Goal: Transaction & Acquisition: Subscribe to service/newsletter

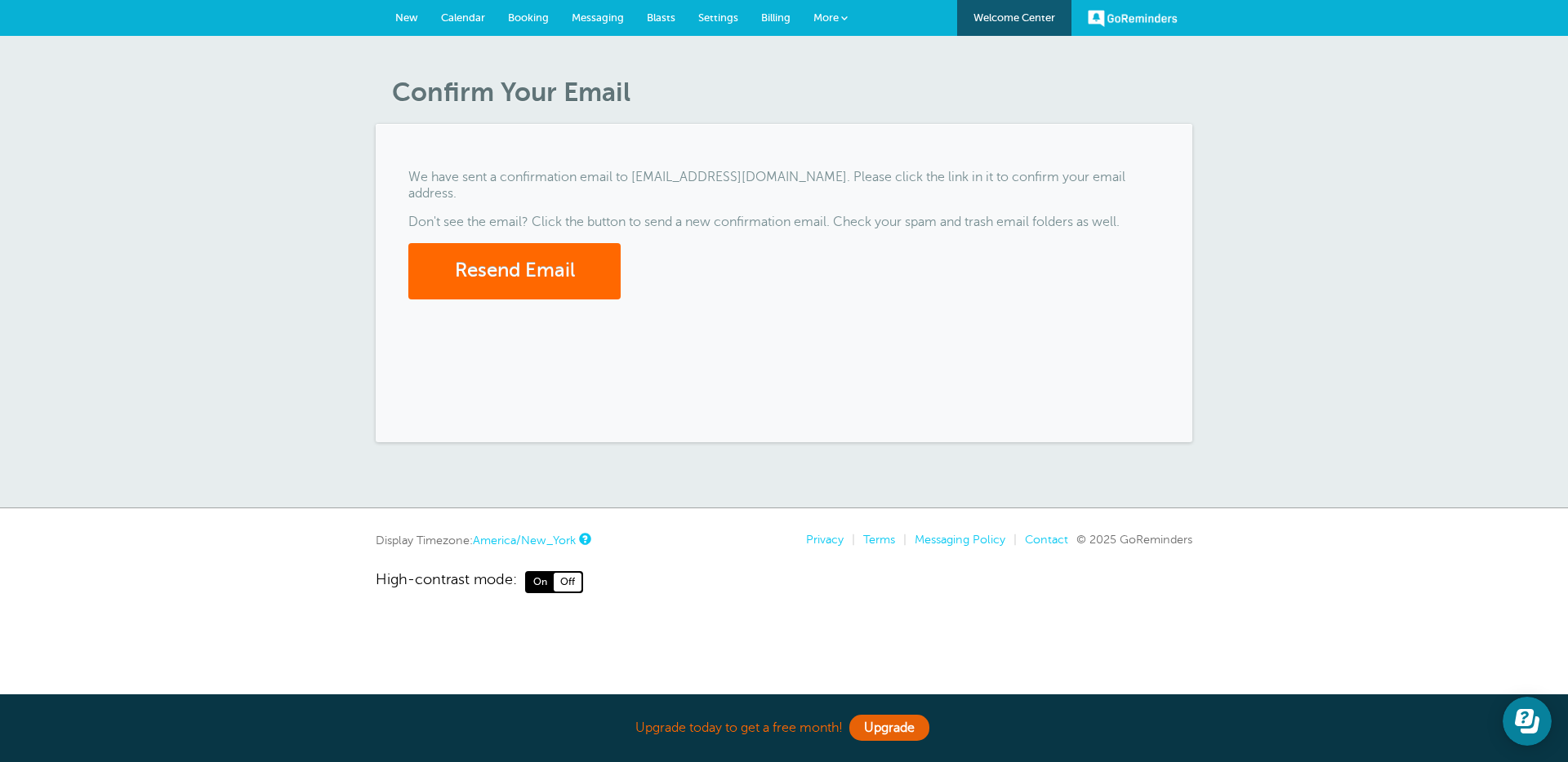
click at [771, 13] on span "Billing" at bounding box center [776, 18] width 30 height 12
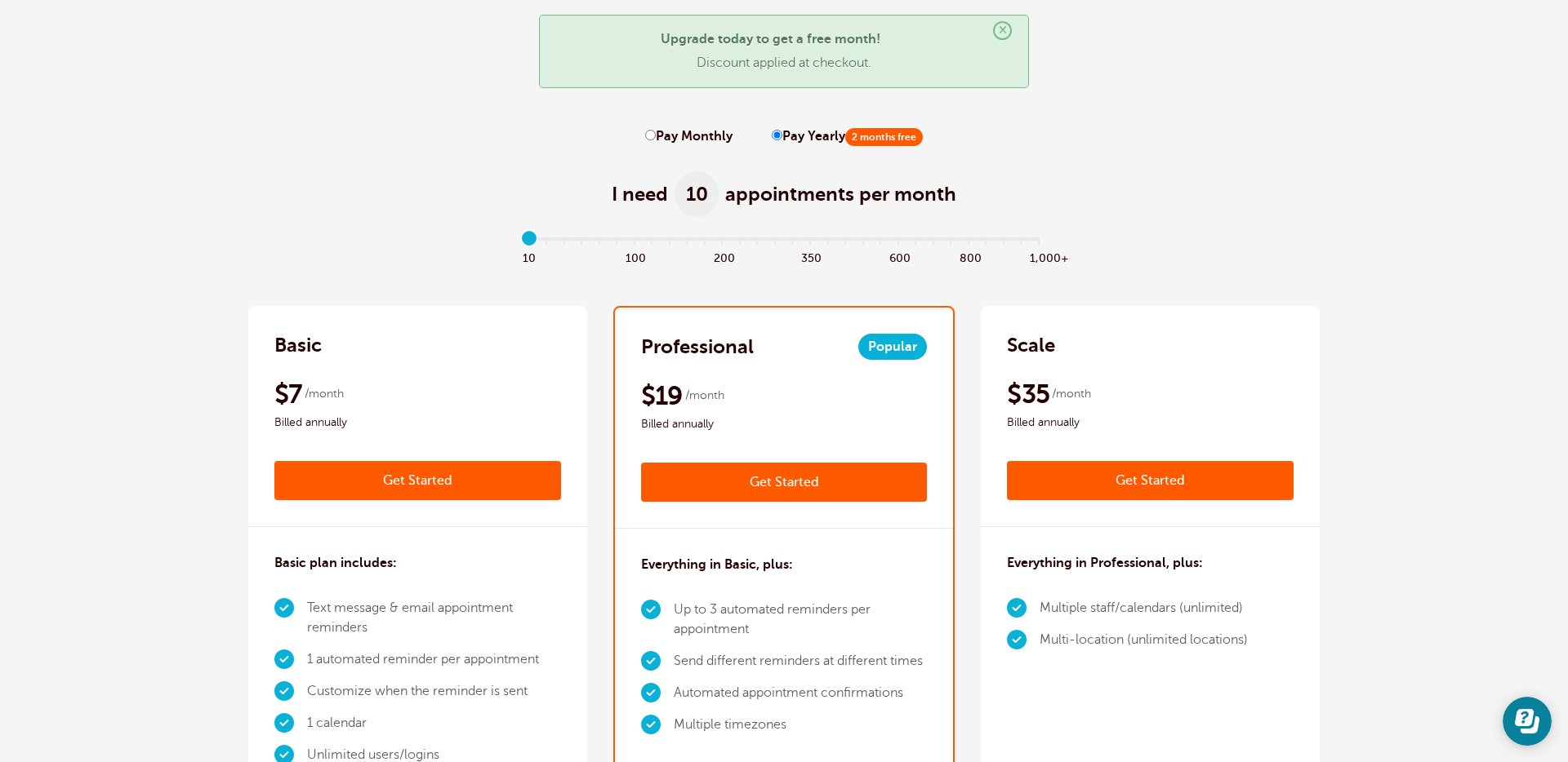
scroll to position [77, 0]
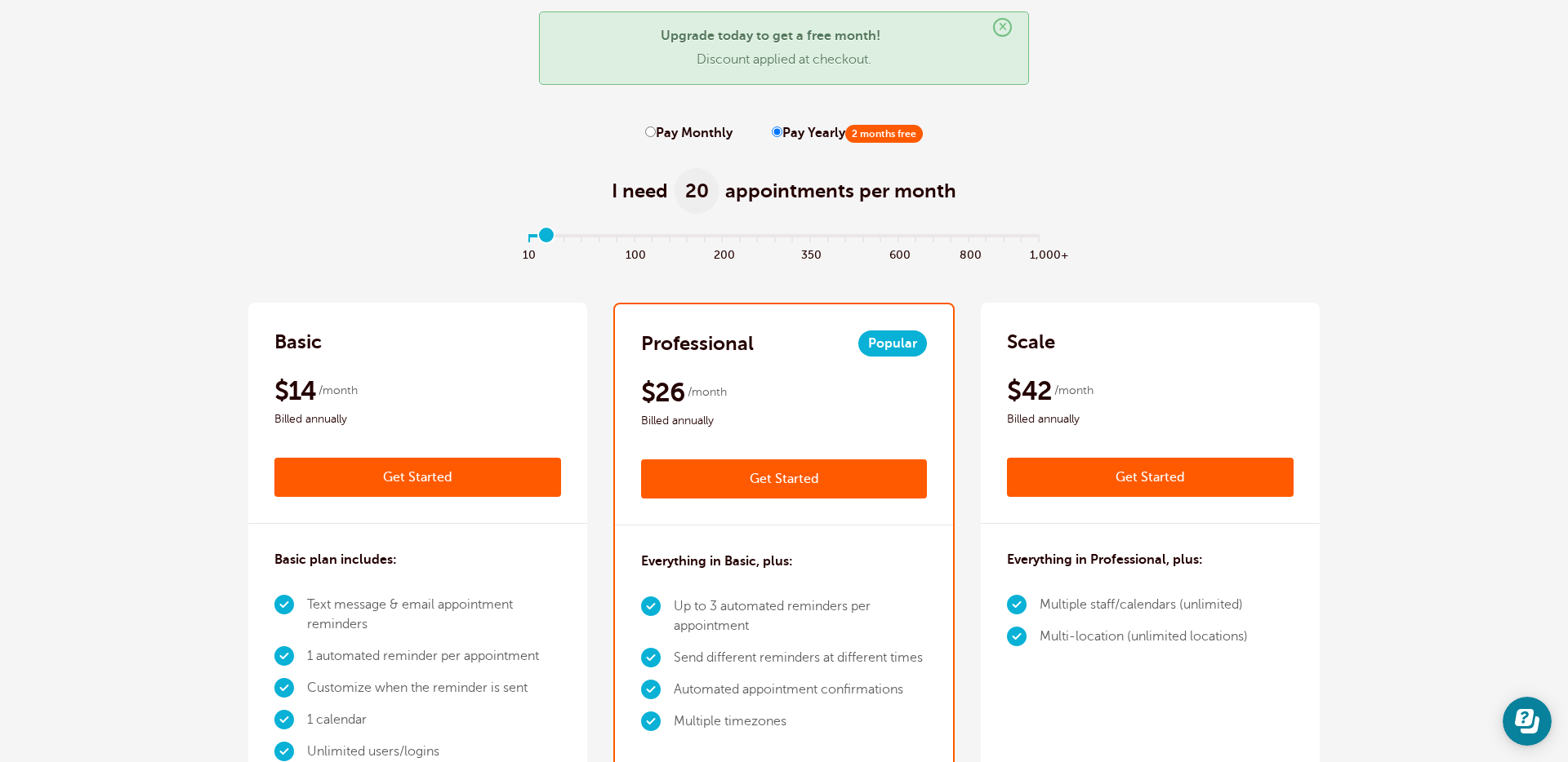
type input "1"
click at [544, 237] on input "range" at bounding box center [784, 238] width 529 height 3
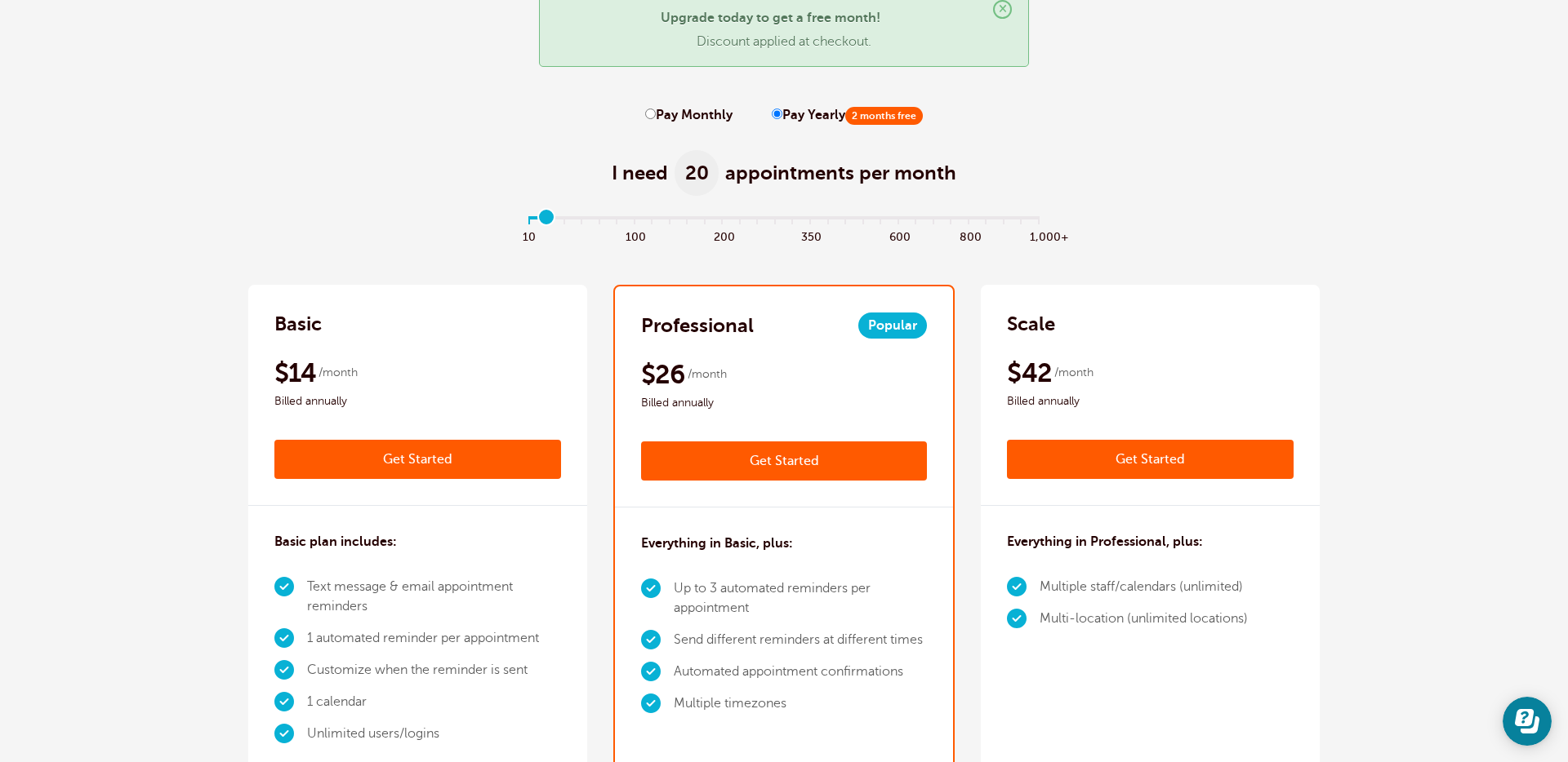
scroll to position [62, 0]
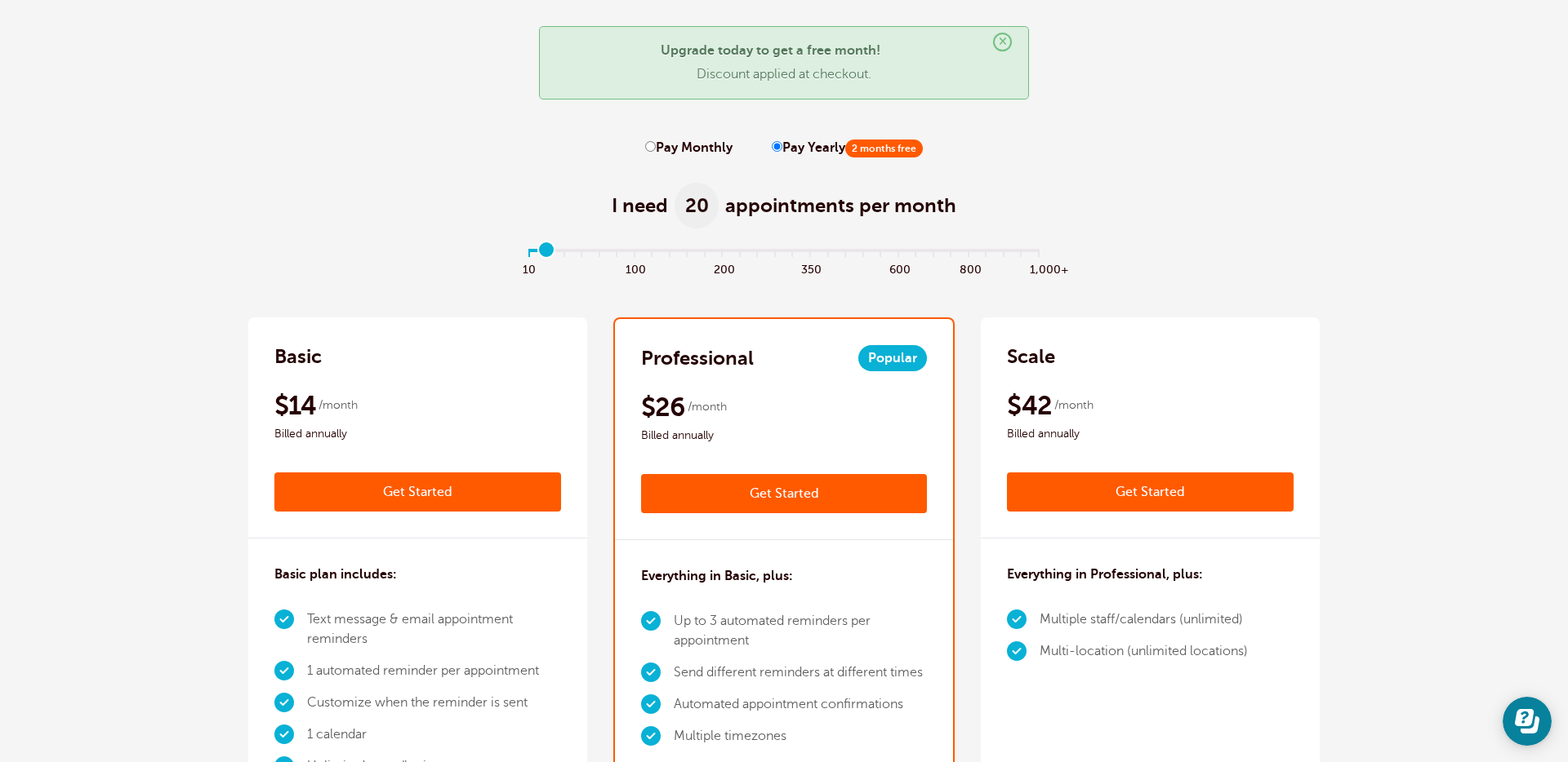
click at [468, 482] on link "Get Started" at bounding box center [417, 492] width 287 height 39
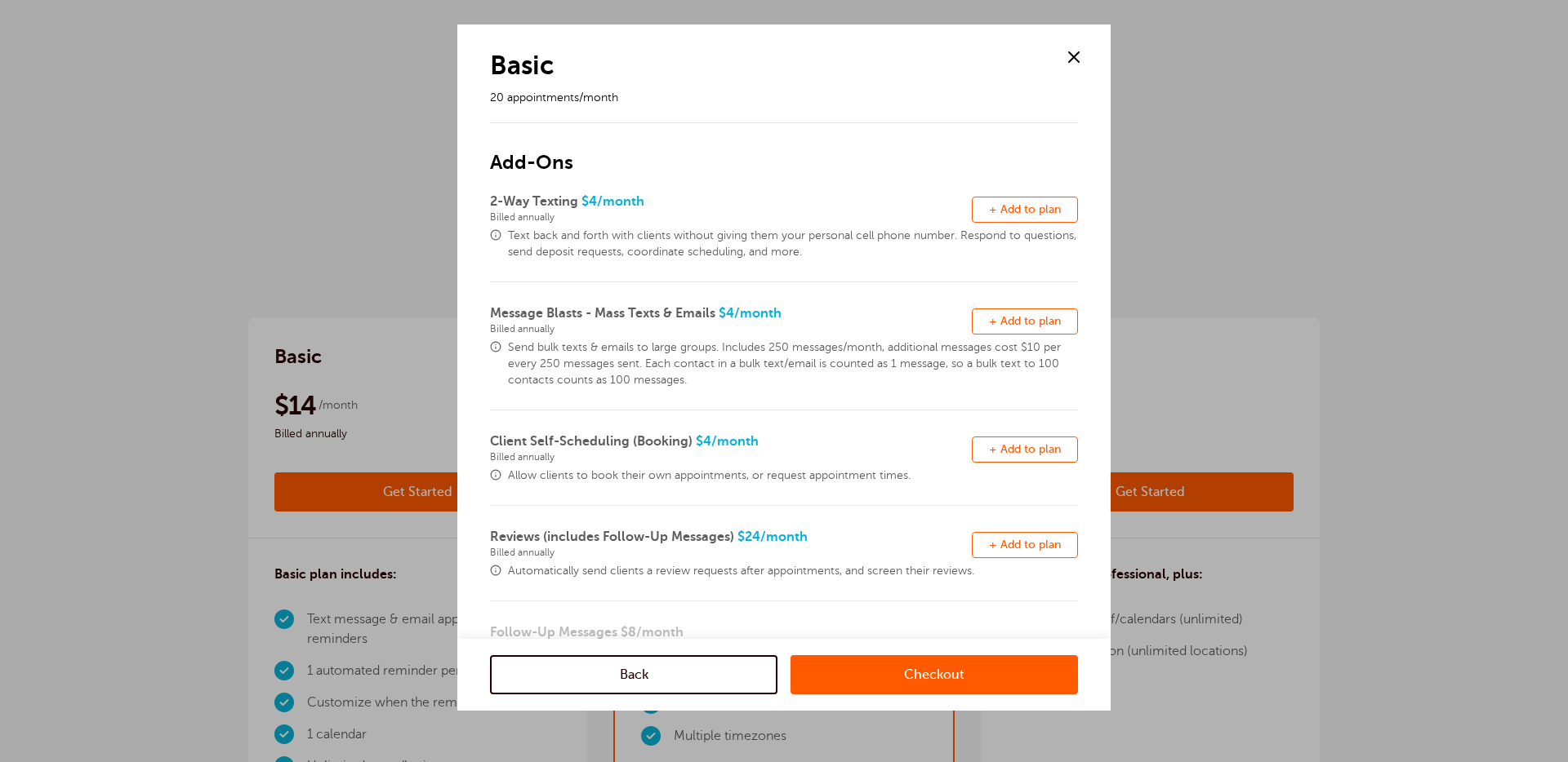
click at [1004, 211] on span "+ Add to plan" at bounding box center [1025, 209] width 72 height 12
click at [1003, 332] on button "Remove + Add to plan" at bounding box center [1025, 321] width 107 height 26
click at [1013, 454] on span "+ Add to plan" at bounding box center [1025, 450] width 72 height 12
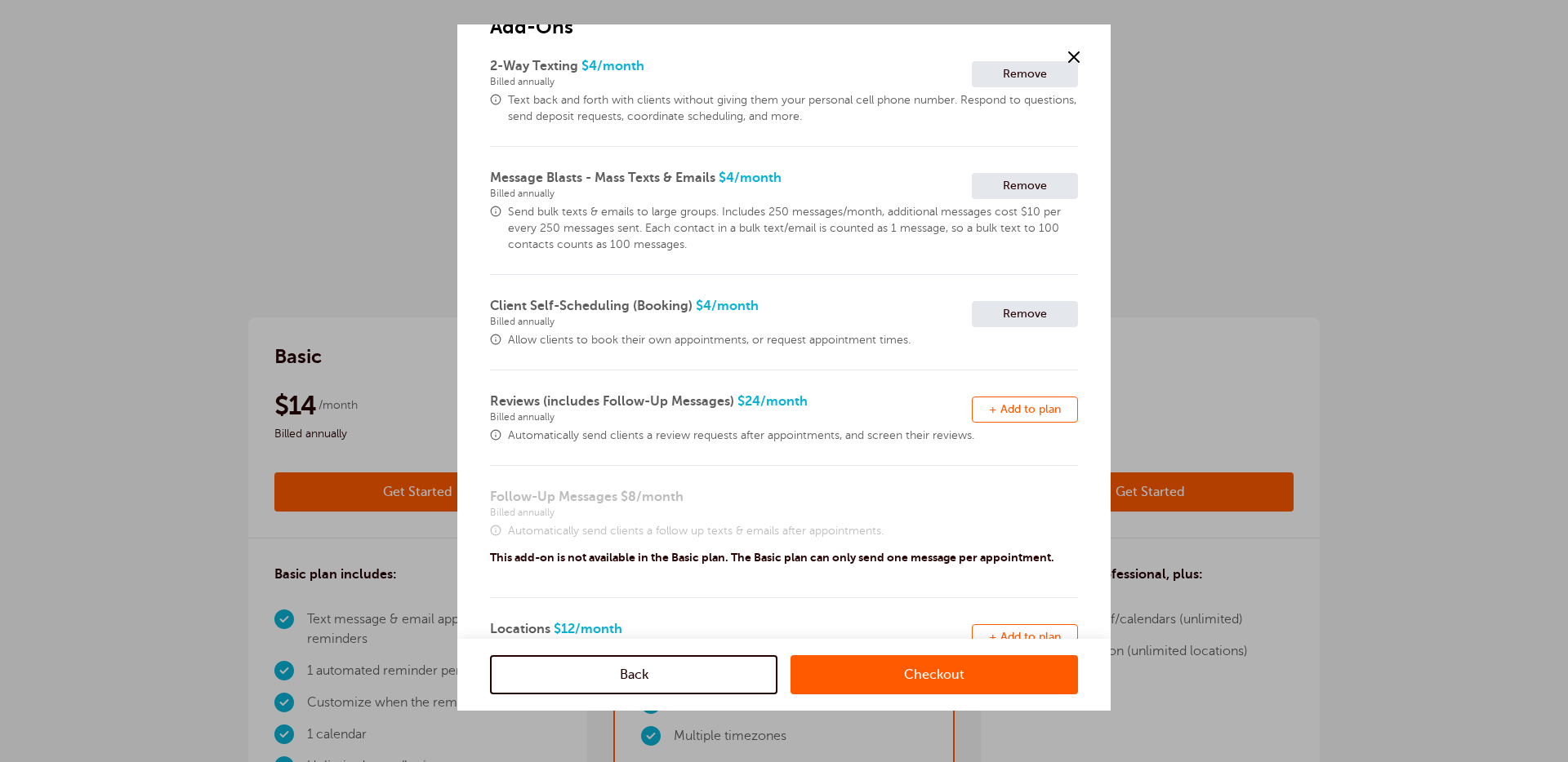
scroll to position [136, 0]
click at [994, 409] on span "+ Add to plan" at bounding box center [1025, 408] width 72 height 12
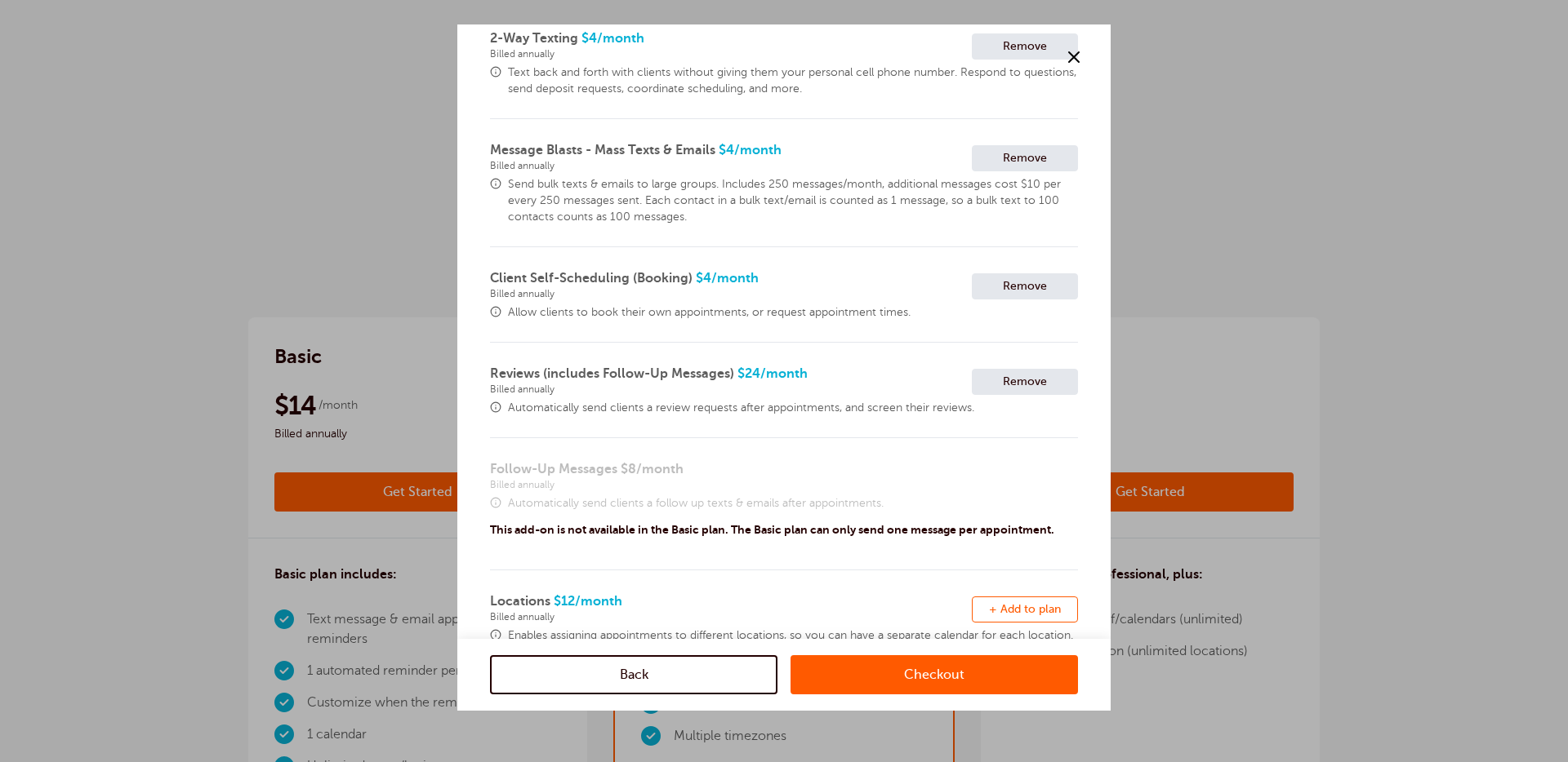
scroll to position [194, 0]
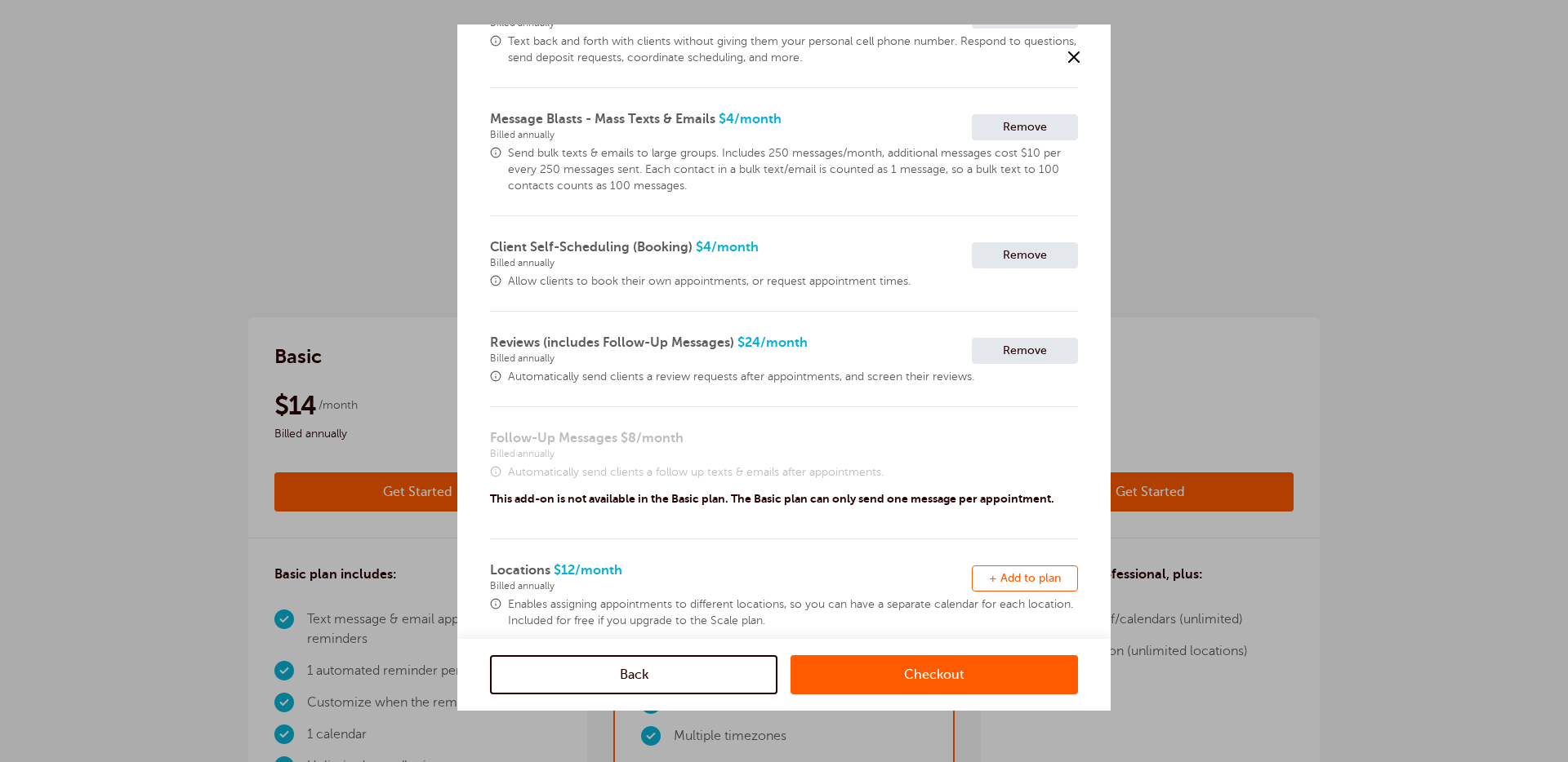
click at [1005, 588] on button "Remove + Add to plan" at bounding box center [1025, 579] width 107 height 26
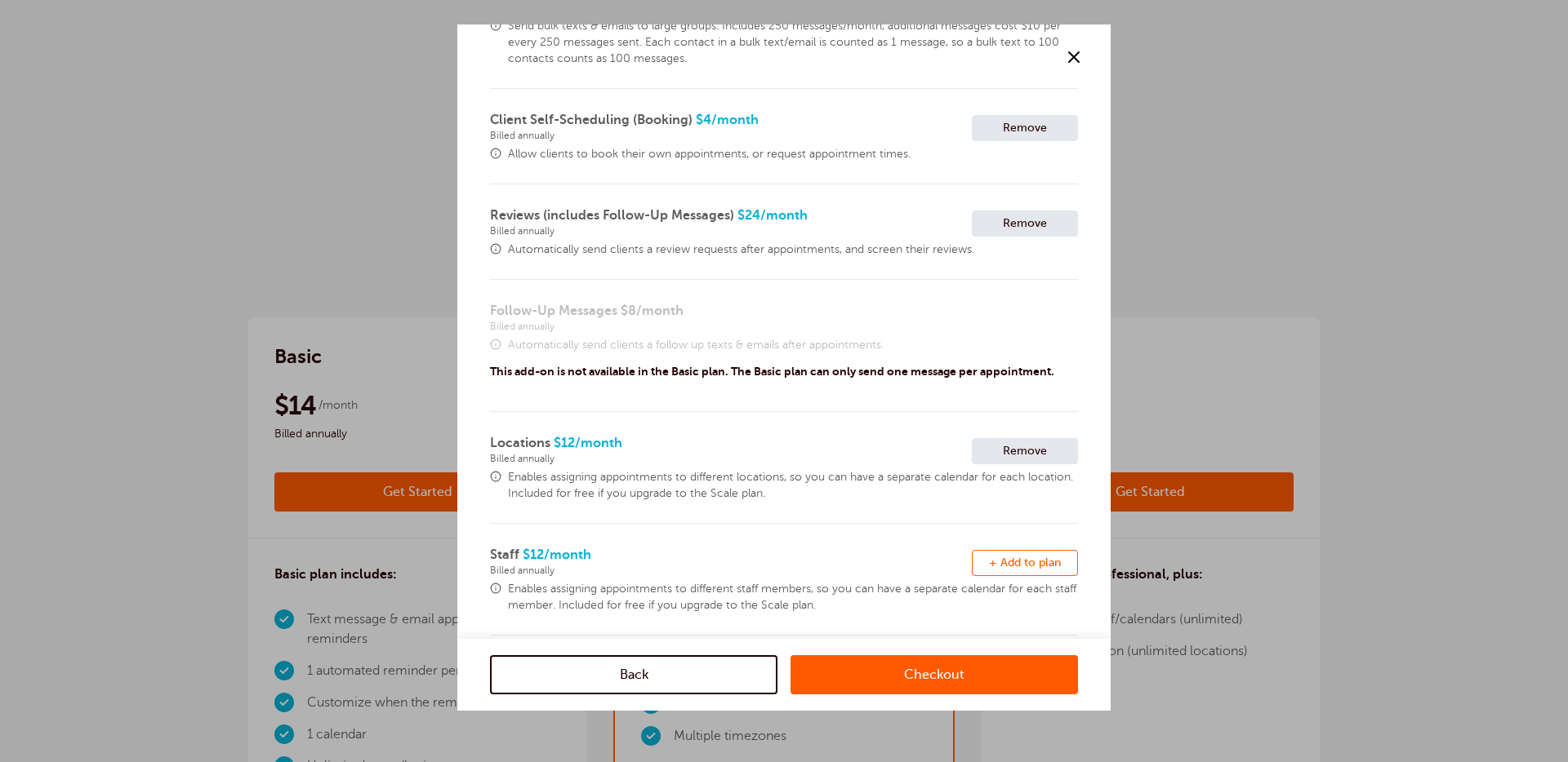
scroll to position [339, 0]
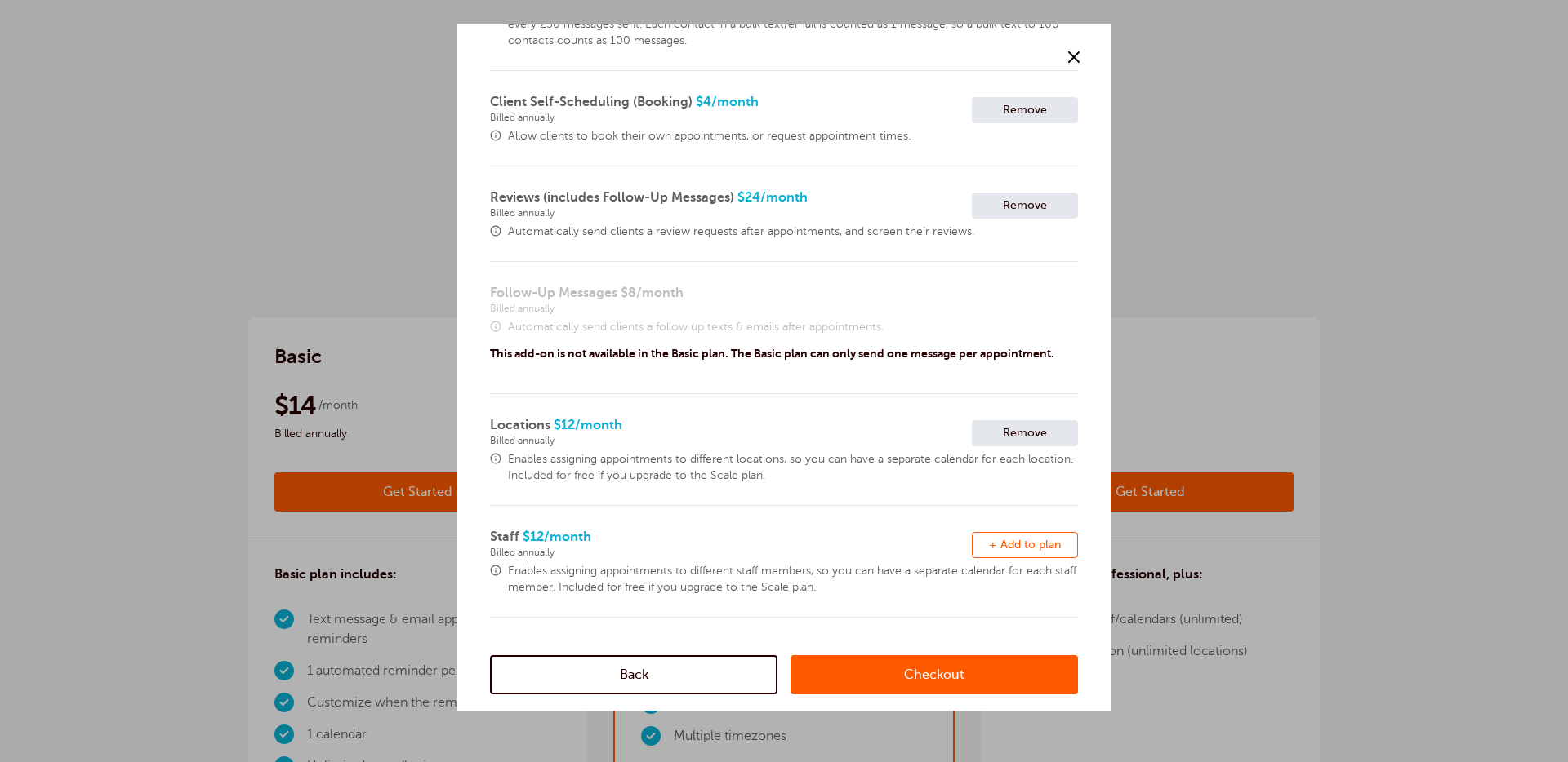
click at [1000, 553] on button "Remove + Add to plan" at bounding box center [1025, 545] width 107 height 26
click at [923, 673] on link "Checkout" at bounding box center [933, 675] width 287 height 39
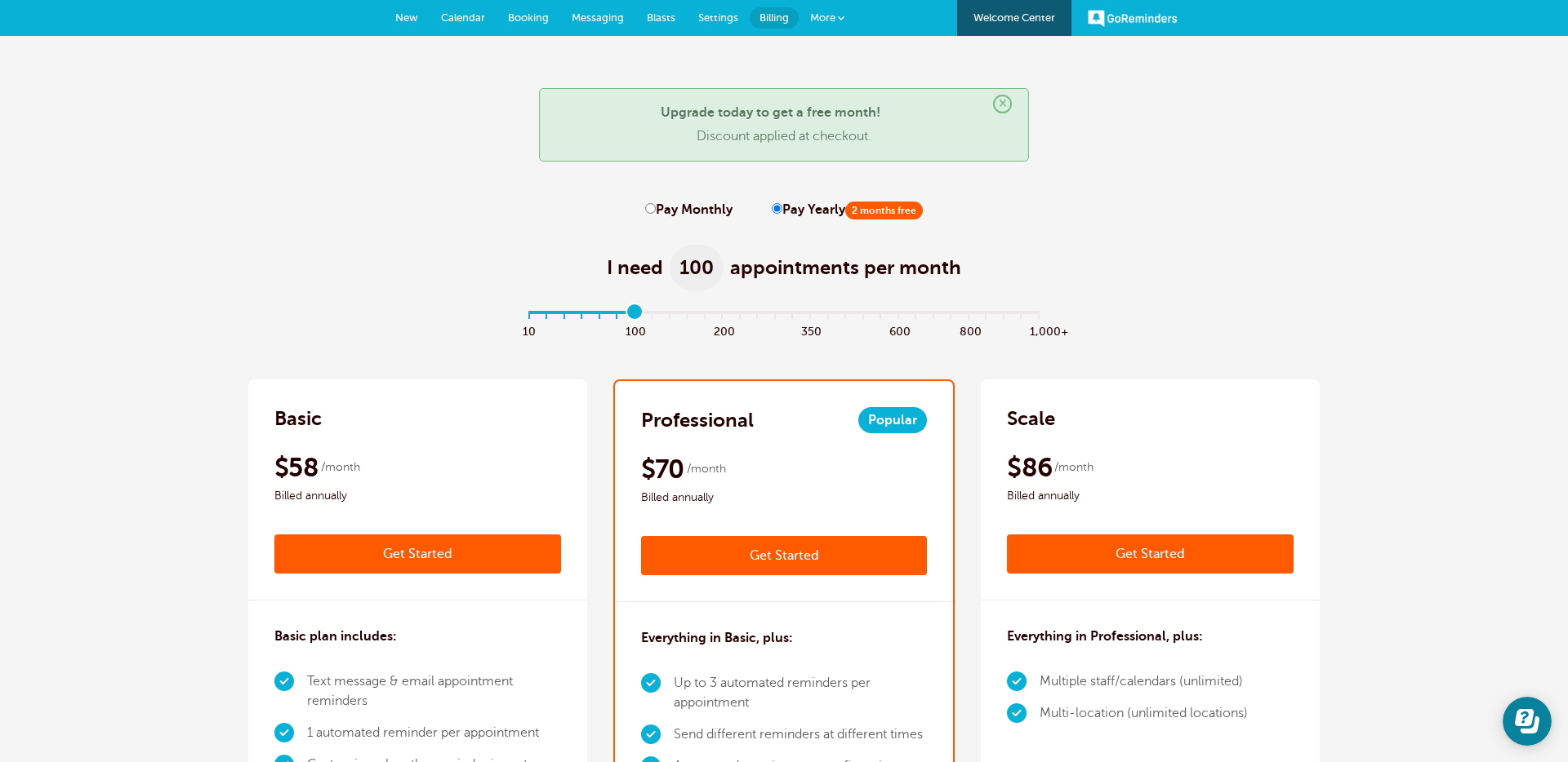
type input "6"
click at [638, 315] on input "range" at bounding box center [784, 314] width 529 height 3
click at [749, 556] on link "Get Started" at bounding box center [784, 556] width 287 height 39
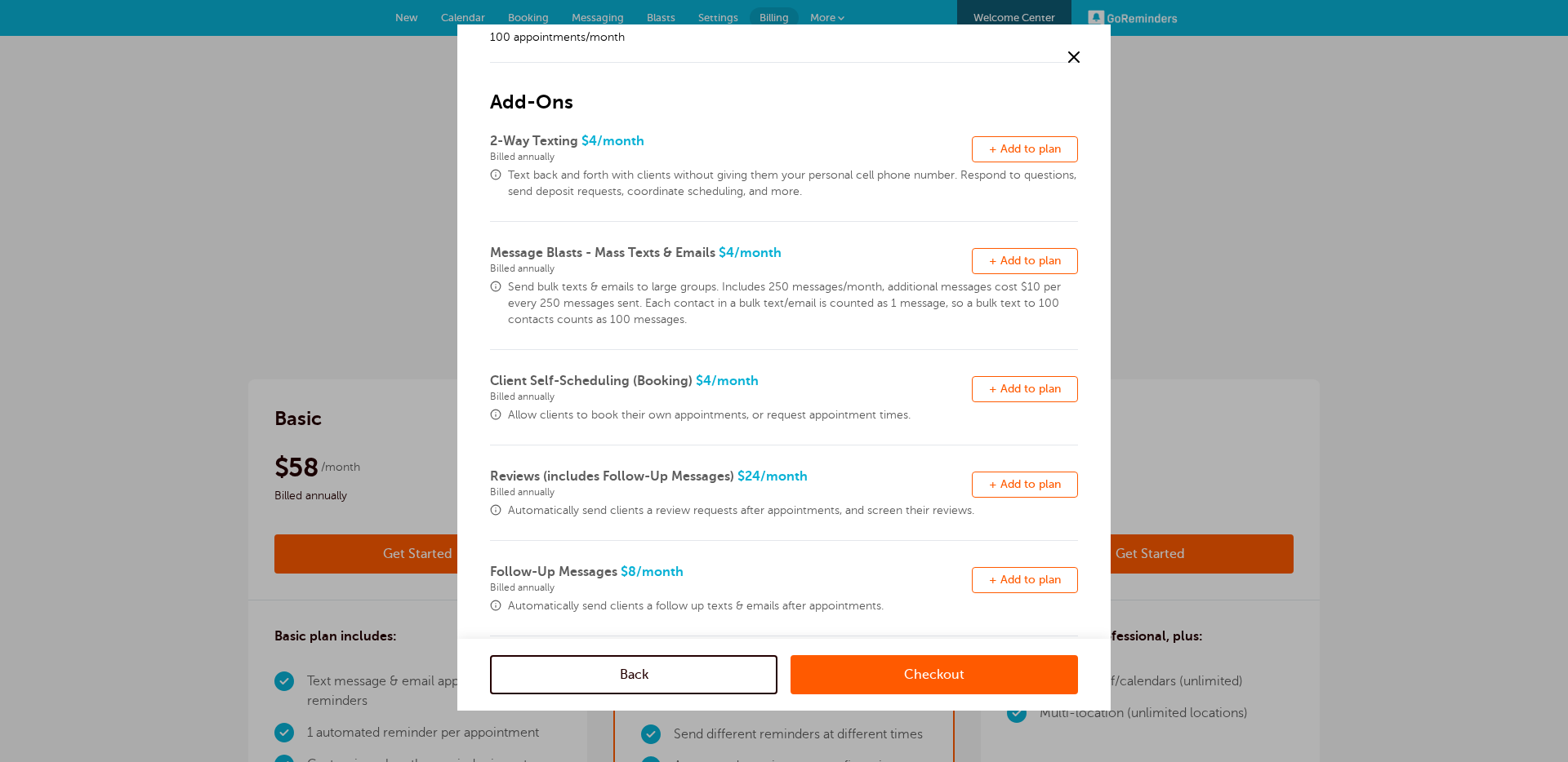
scroll to position [126, 0]
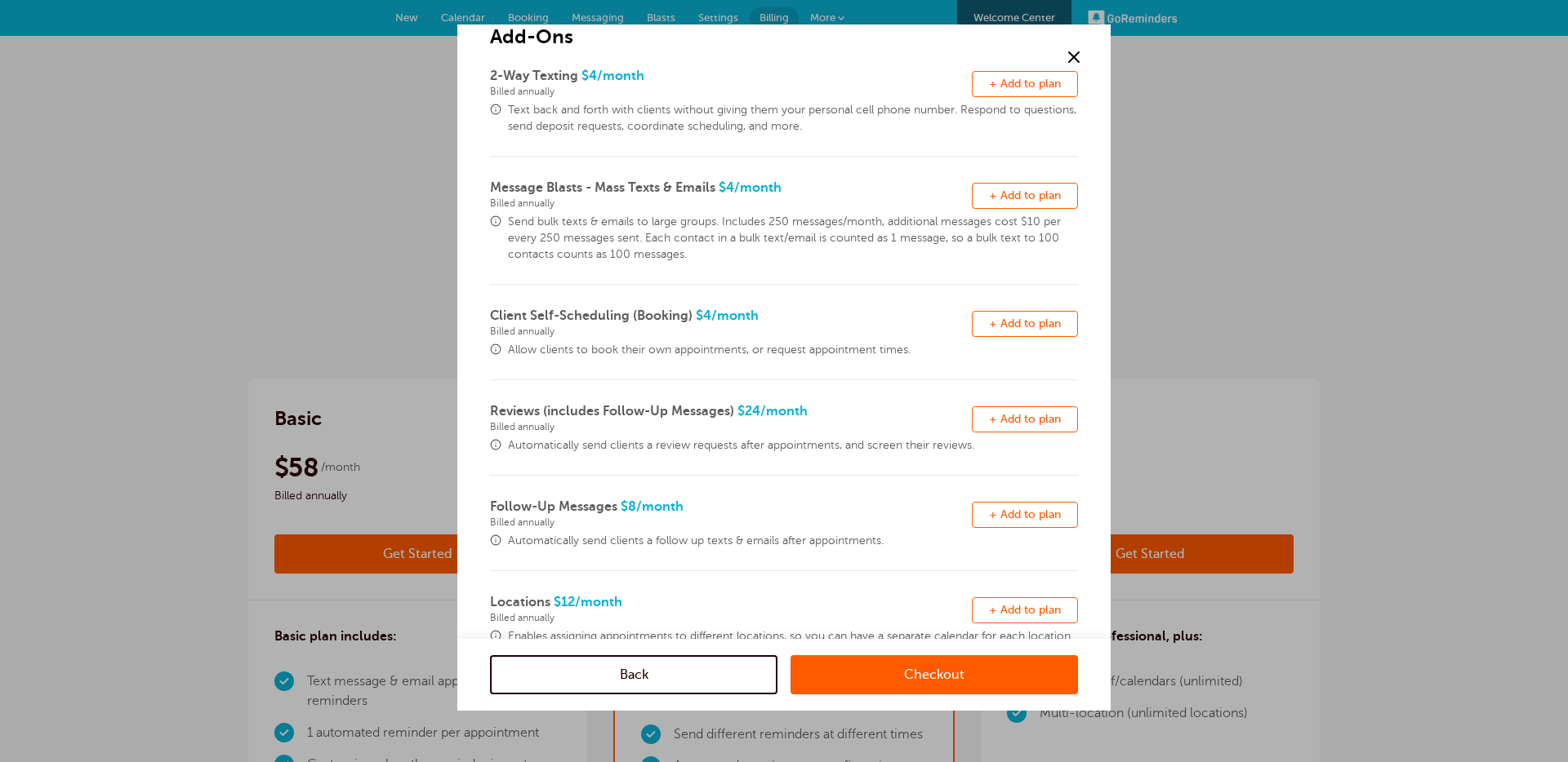
click at [1020, 505] on button "Remove + Add to plan" at bounding box center [1025, 515] width 107 height 26
click at [933, 682] on link "Checkout" at bounding box center [933, 675] width 287 height 39
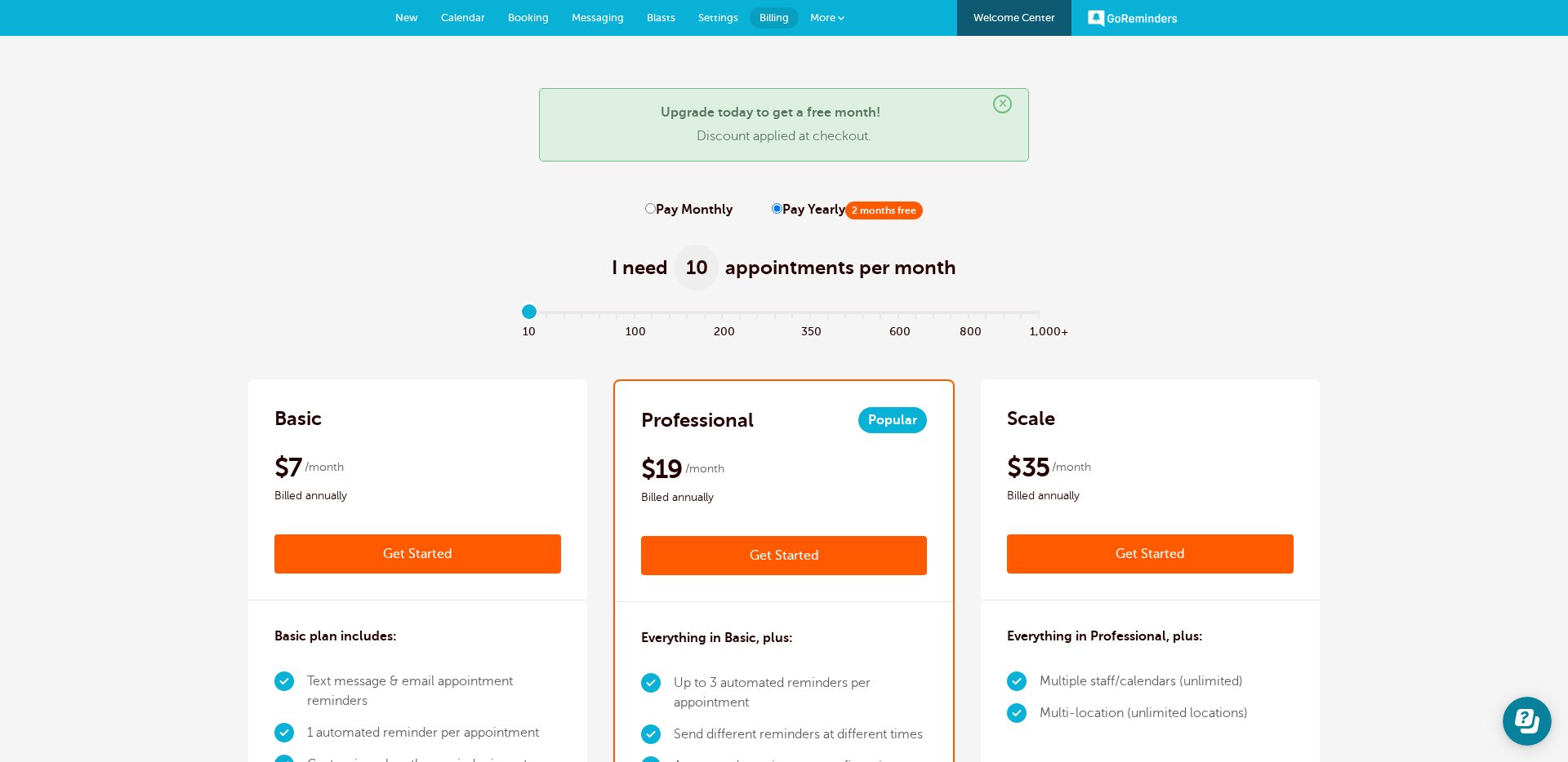
click at [1127, 562] on link "Get Started" at bounding box center [1150, 554] width 287 height 39
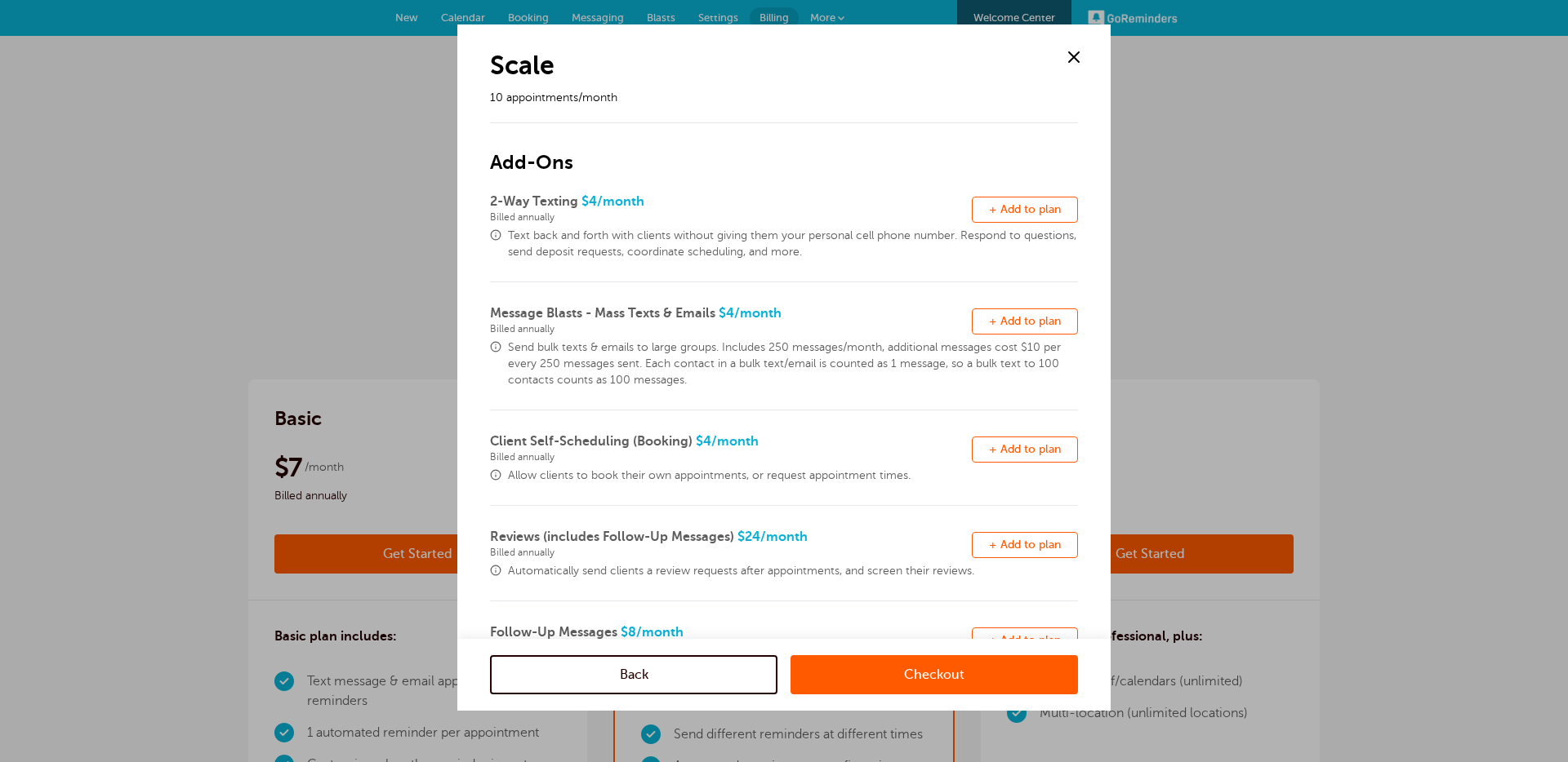
click at [950, 666] on link "Checkout" at bounding box center [933, 675] width 287 height 39
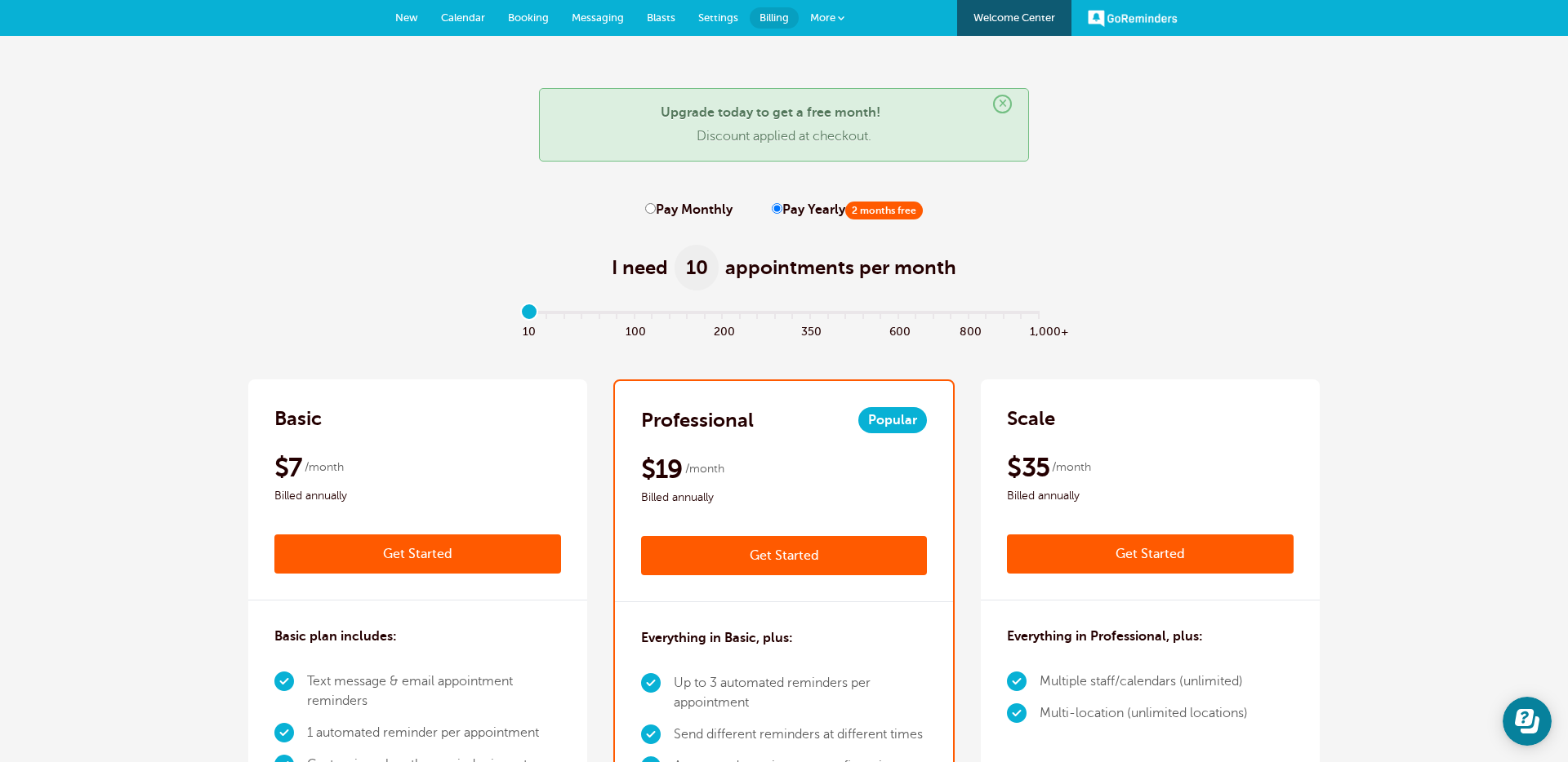
click at [666, 206] on label "Pay Monthly" at bounding box center [688, 210] width 88 height 16
click at [656, 206] on input "Pay Monthly" at bounding box center [650, 208] width 11 height 11
radio input "true"
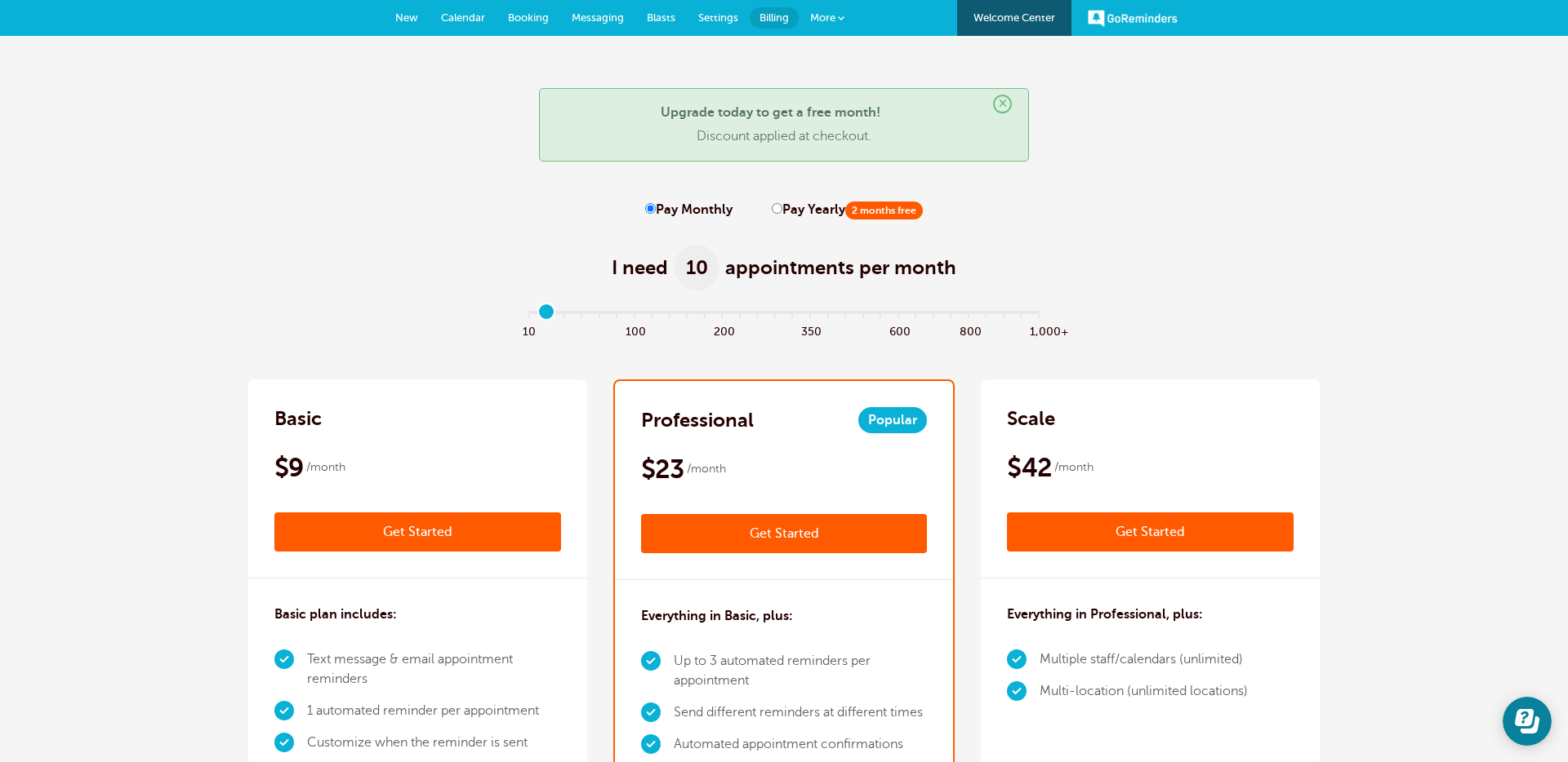
type input "1"
click at [546, 316] on input "range" at bounding box center [784, 314] width 529 height 3
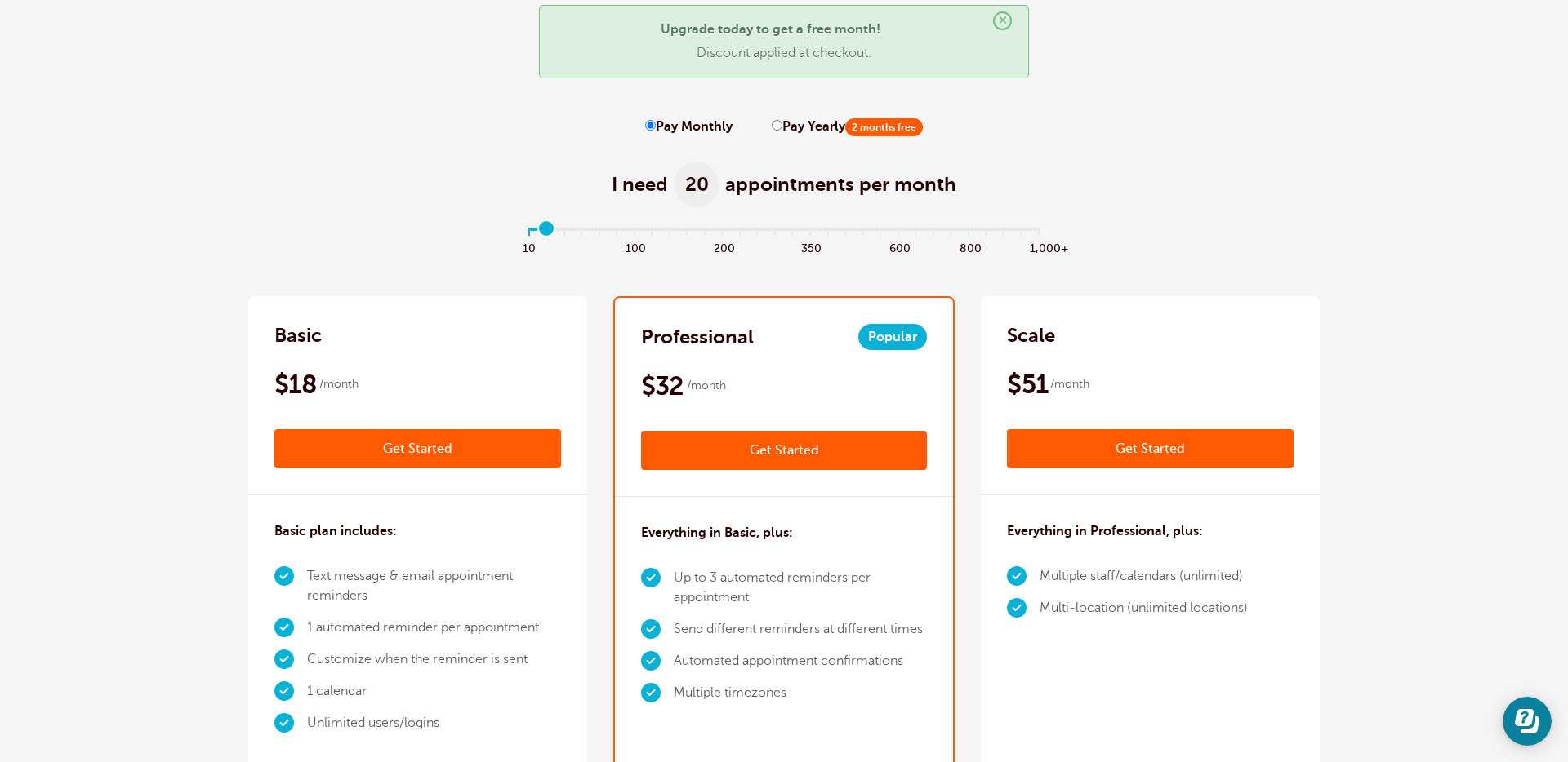
scroll to position [157, 0]
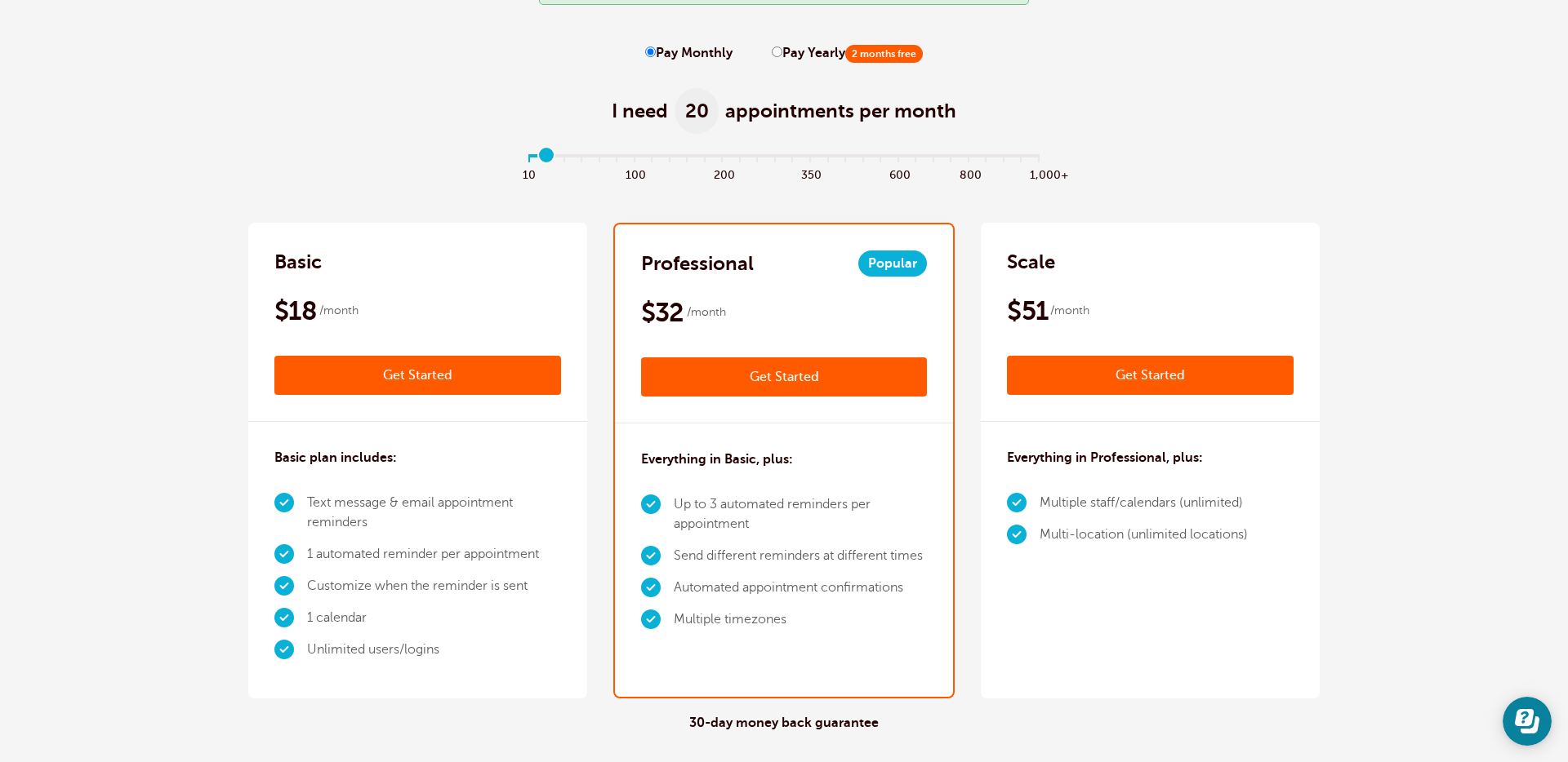
click at [420, 381] on link "Get Started" at bounding box center [417, 376] width 287 height 39
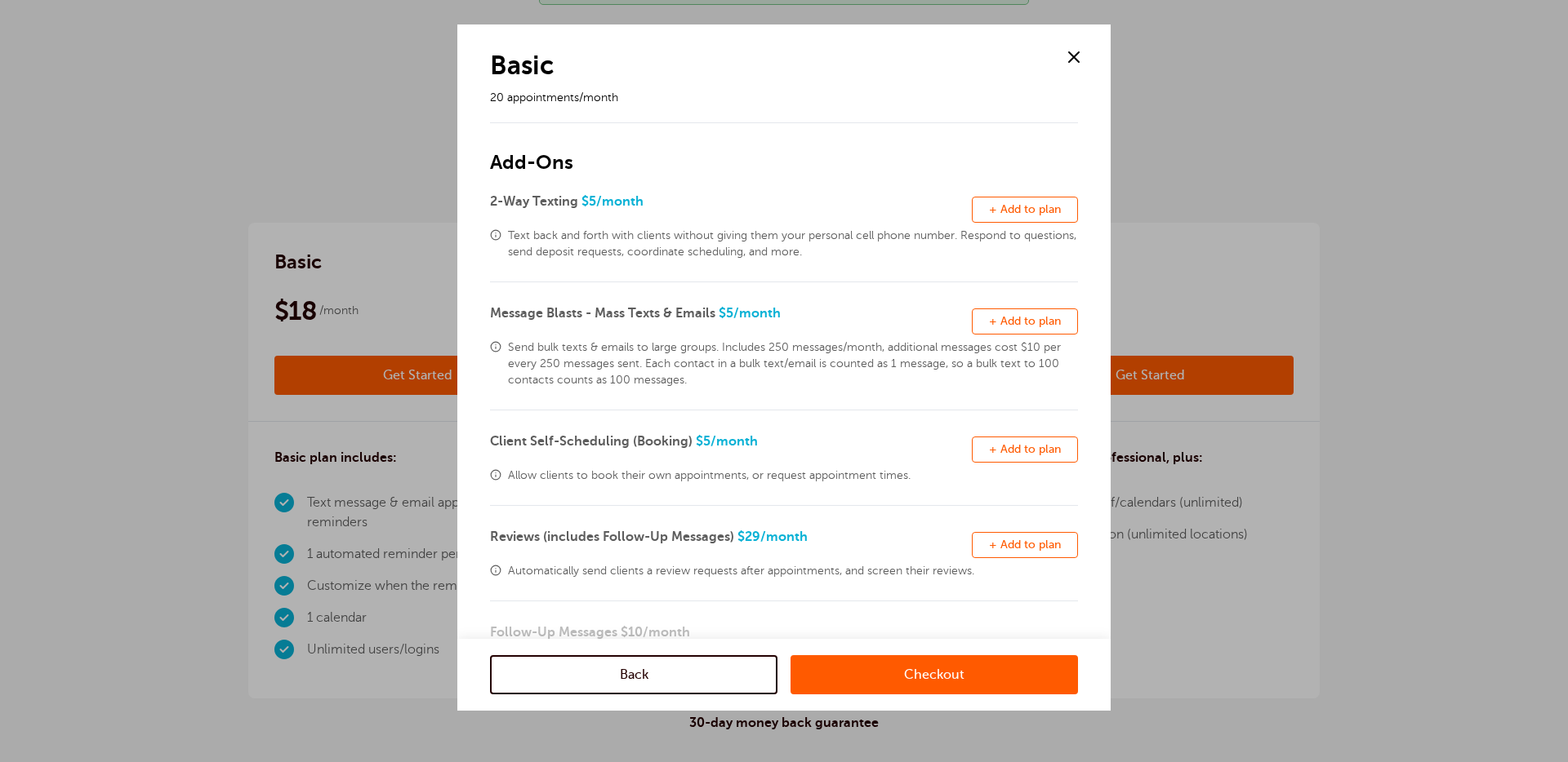
click at [1019, 204] on span "+ Add to plan" at bounding box center [1025, 209] width 72 height 12
click at [1029, 314] on button "Remove + Add to plan" at bounding box center [1025, 321] width 107 height 26
click at [1035, 450] on span "+ Add to plan" at bounding box center [1025, 450] width 72 height 12
click at [1018, 545] on span "+ Add to plan" at bounding box center [1025, 544] width 72 height 12
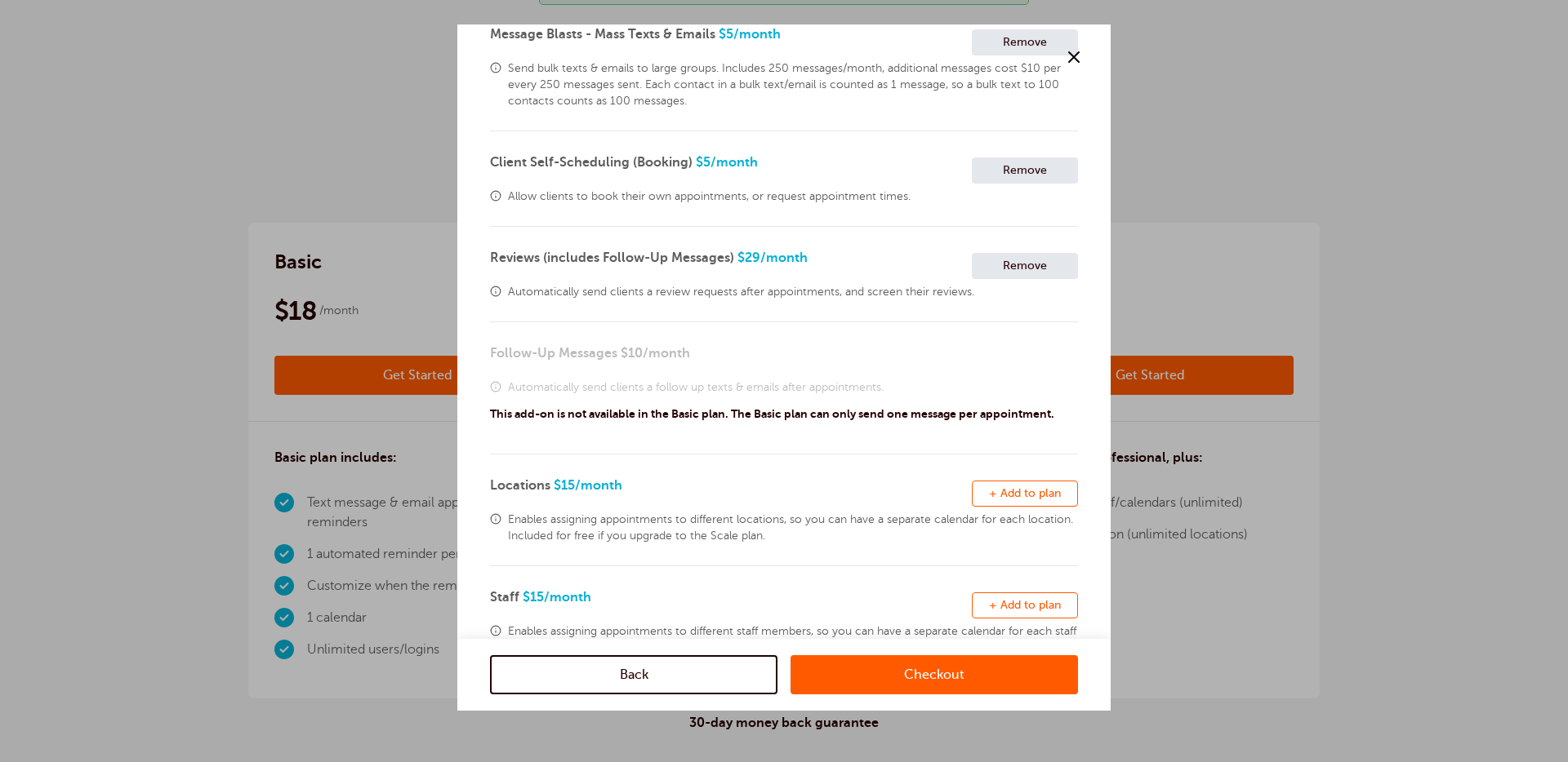
scroll to position [339, 0]
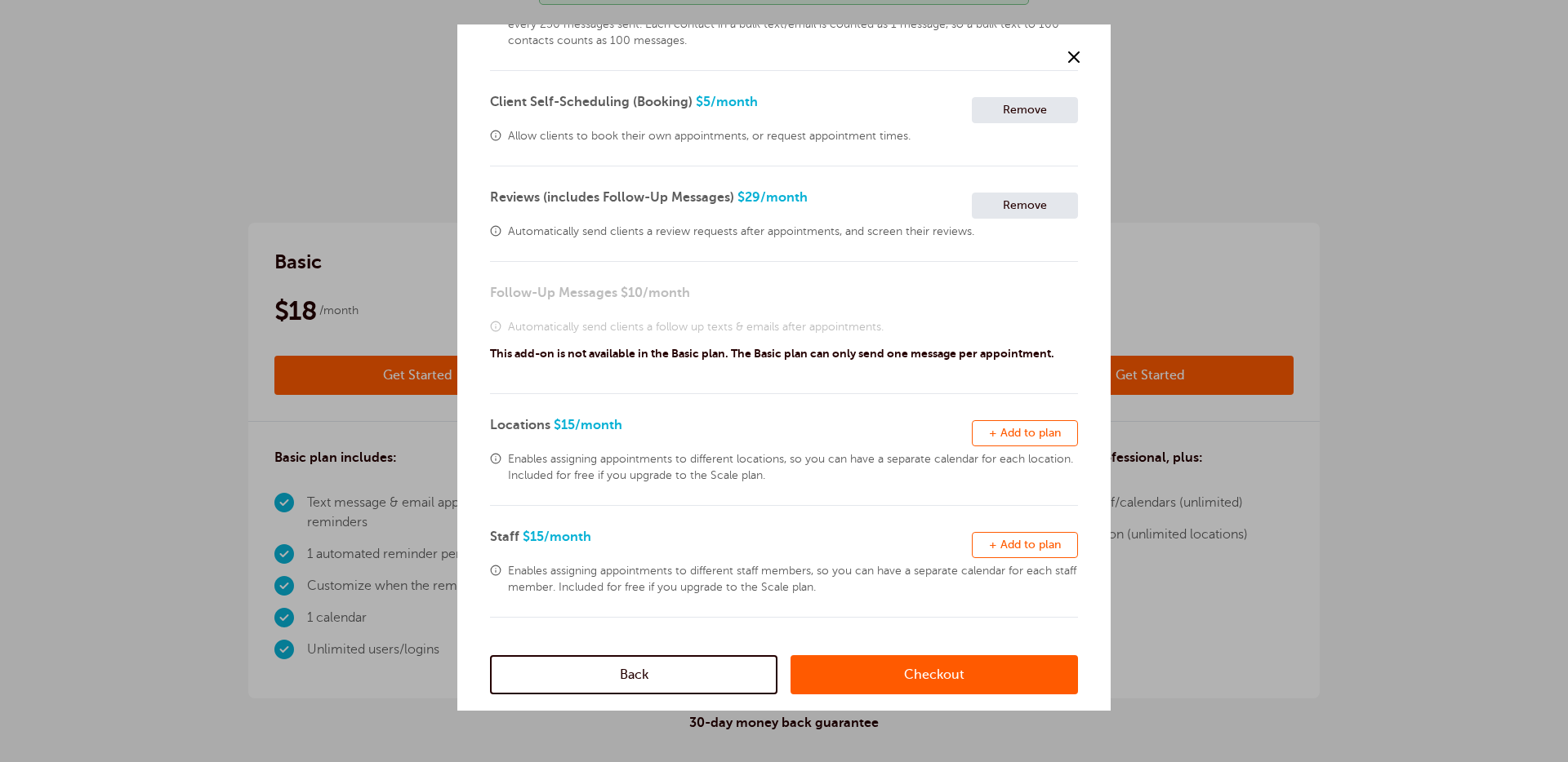
click at [1031, 438] on span "+ Add to plan" at bounding box center [1025, 433] width 72 height 12
click at [1021, 542] on span "+ Add to plan" at bounding box center [1025, 544] width 72 height 12
click at [947, 666] on link "Checkout" at bounding box center [933, 675] width 287 height 39
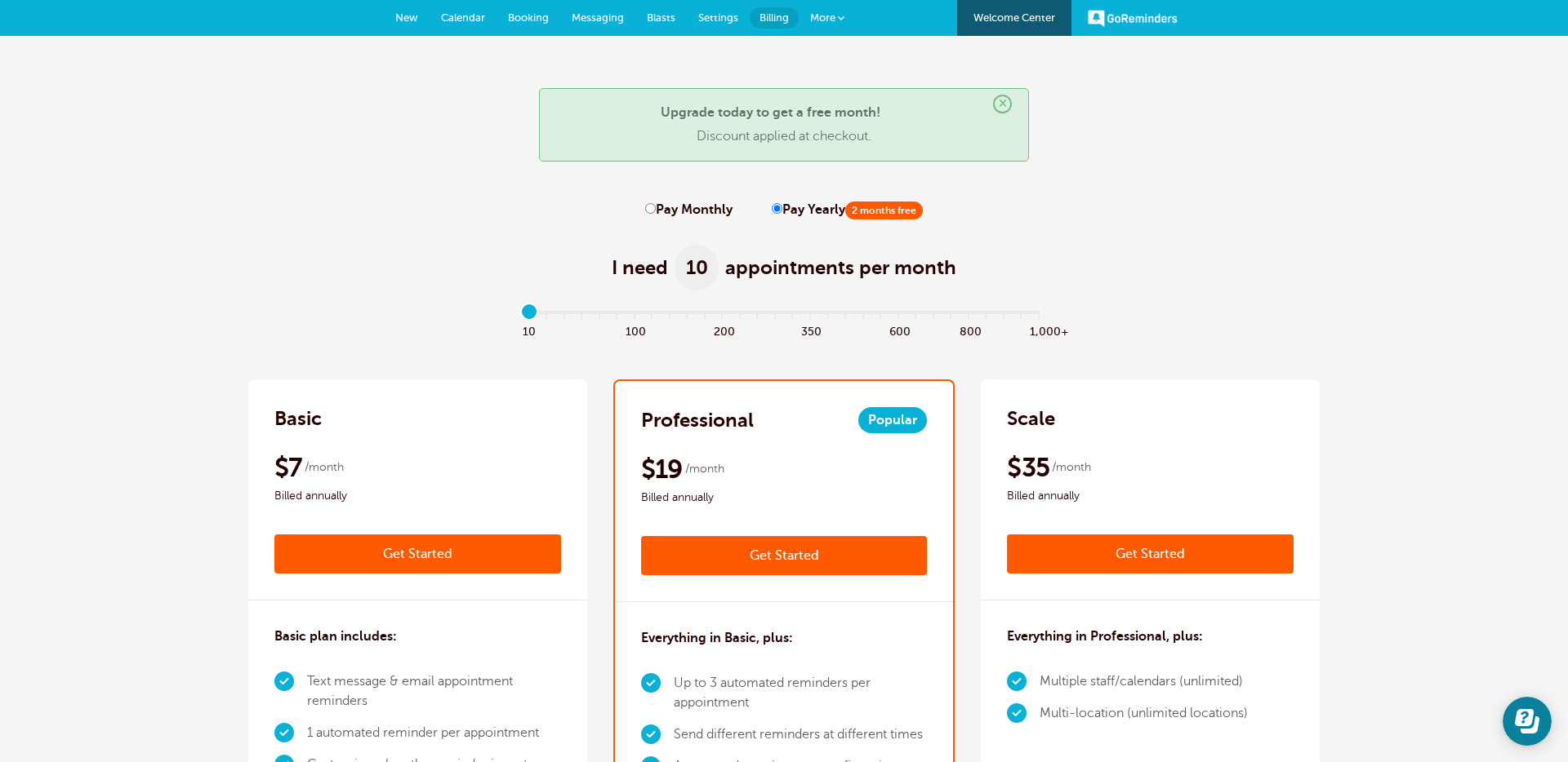
click at [678, 210] on label "Pay Monthly" at bounding box center [688, 210] width 88 height 16
click at [656, 210] on input "Pay Monthly" at bounding box center [650, 208] width 11 height 11
radio input "true"
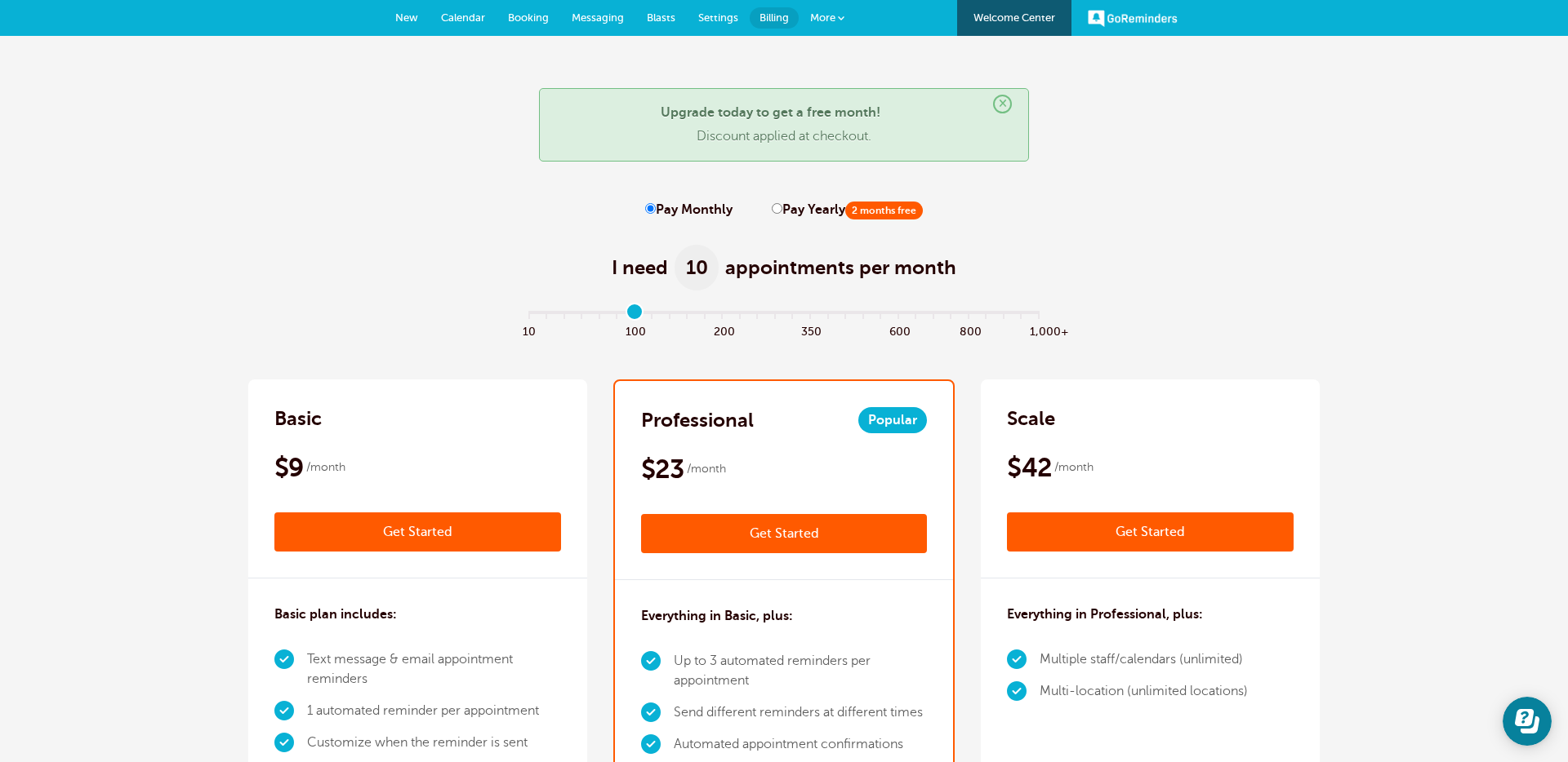
type input "6"
click at [629, 313] on input "range" at bounding box center [784, 314] width 529 height 3
click at [776, 538] on link "Get Started" at bounding box center [784, 534] width 287 height 39
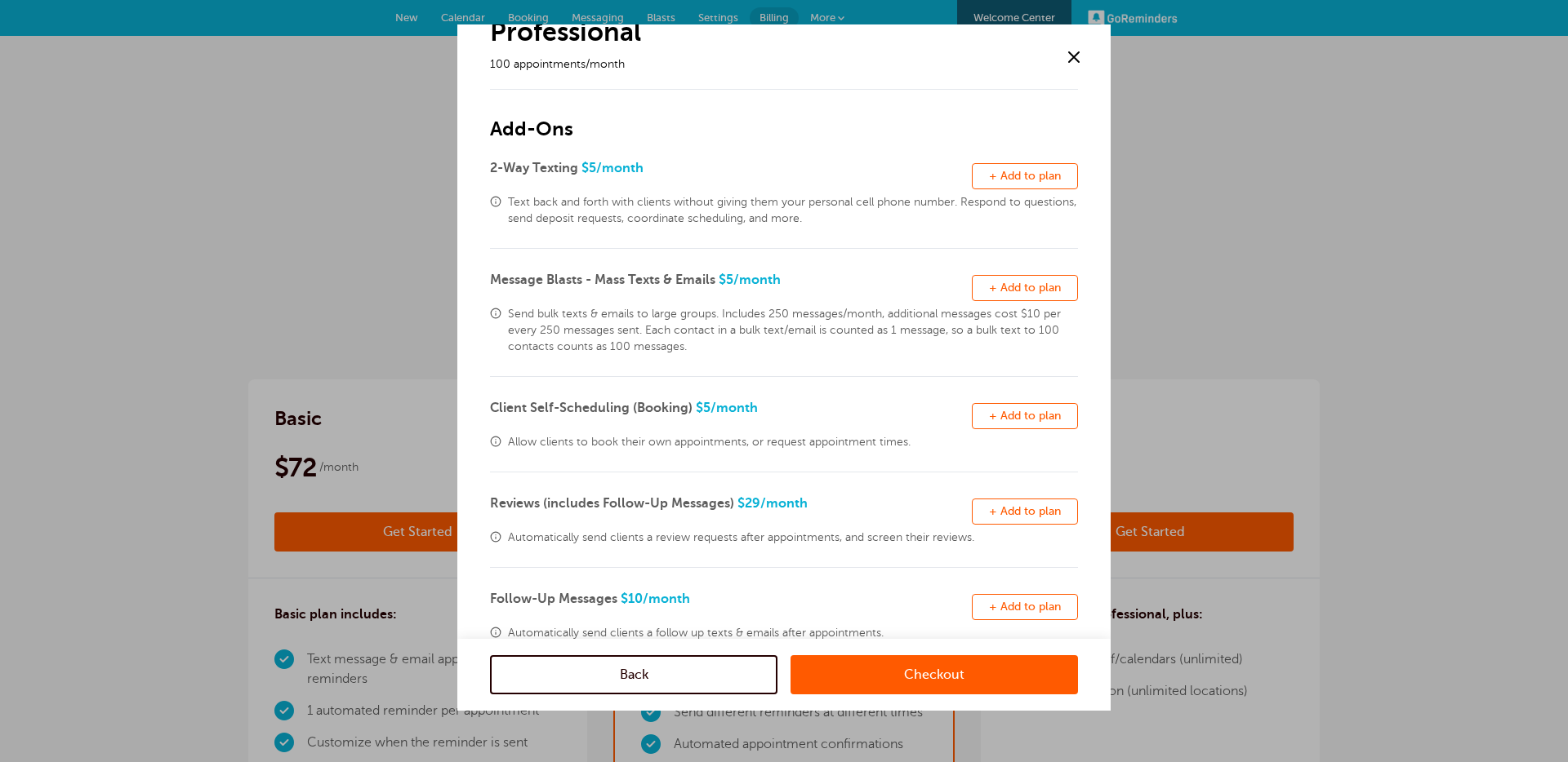
scroll to position [303, 0]
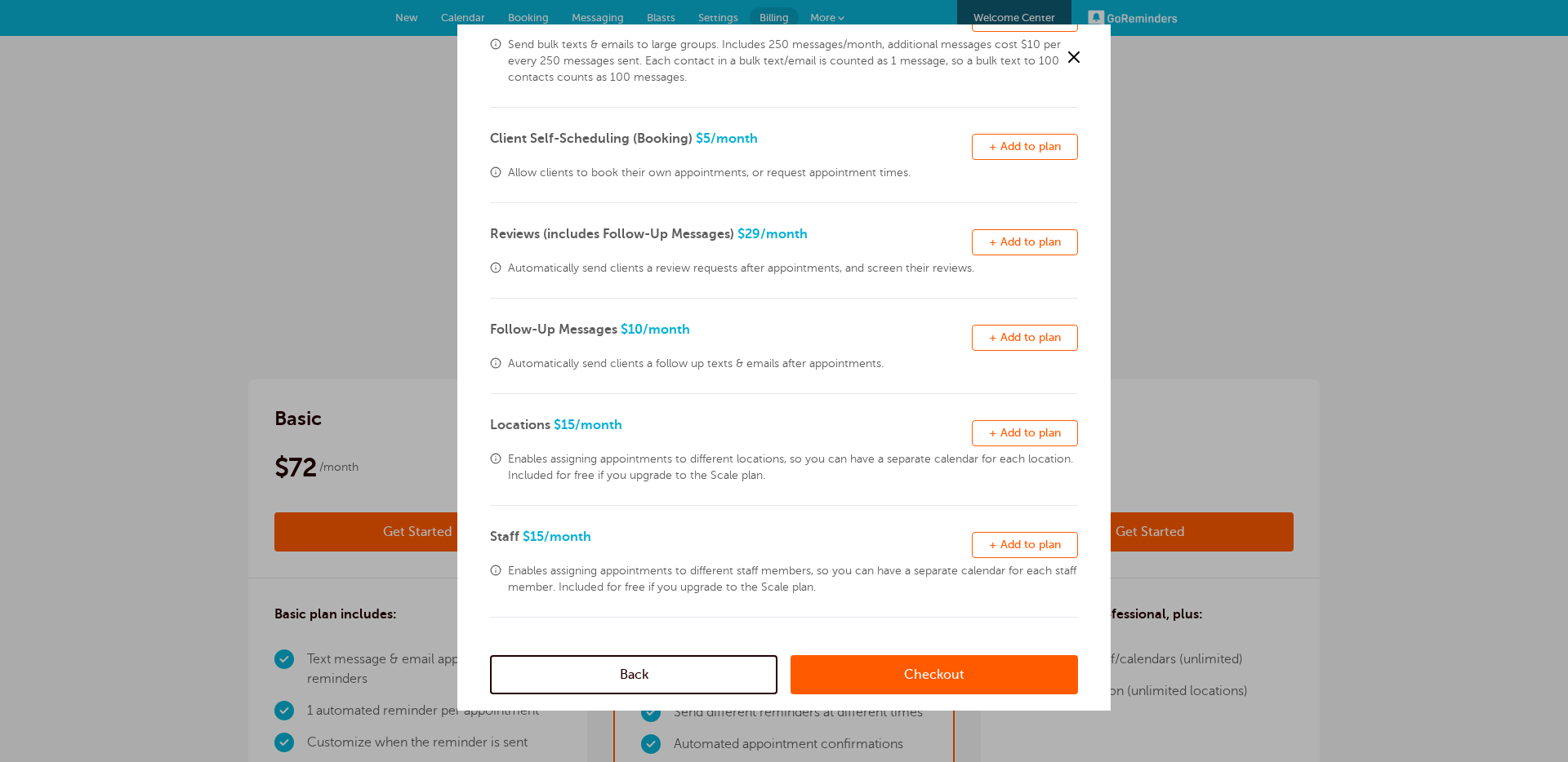
click at [1024, 331] on span "+ Add to plan" at bounding box center [1025, 337] width 72 height 12
click at [937, 671] on link "Checkout" at bounding box center [933, 675] width 287 height 39
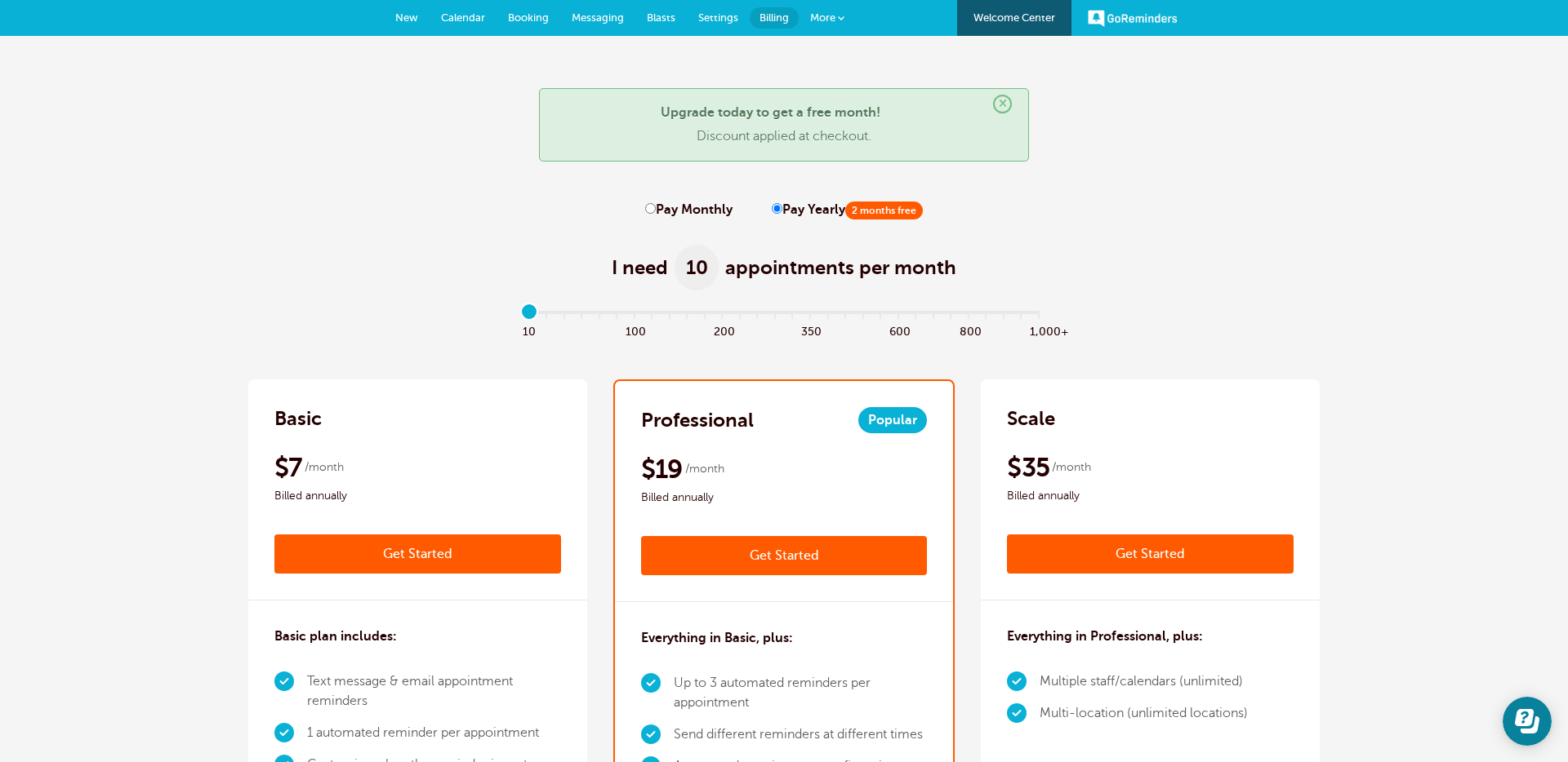
click at [685, 203] on label "Pay Monthly" at bounding box center [688, 210] width 88 height 16
click at [656, 203] on input "Pay Monthly" at bounding box center [650, 208] width 11 height 11
radio input "true"
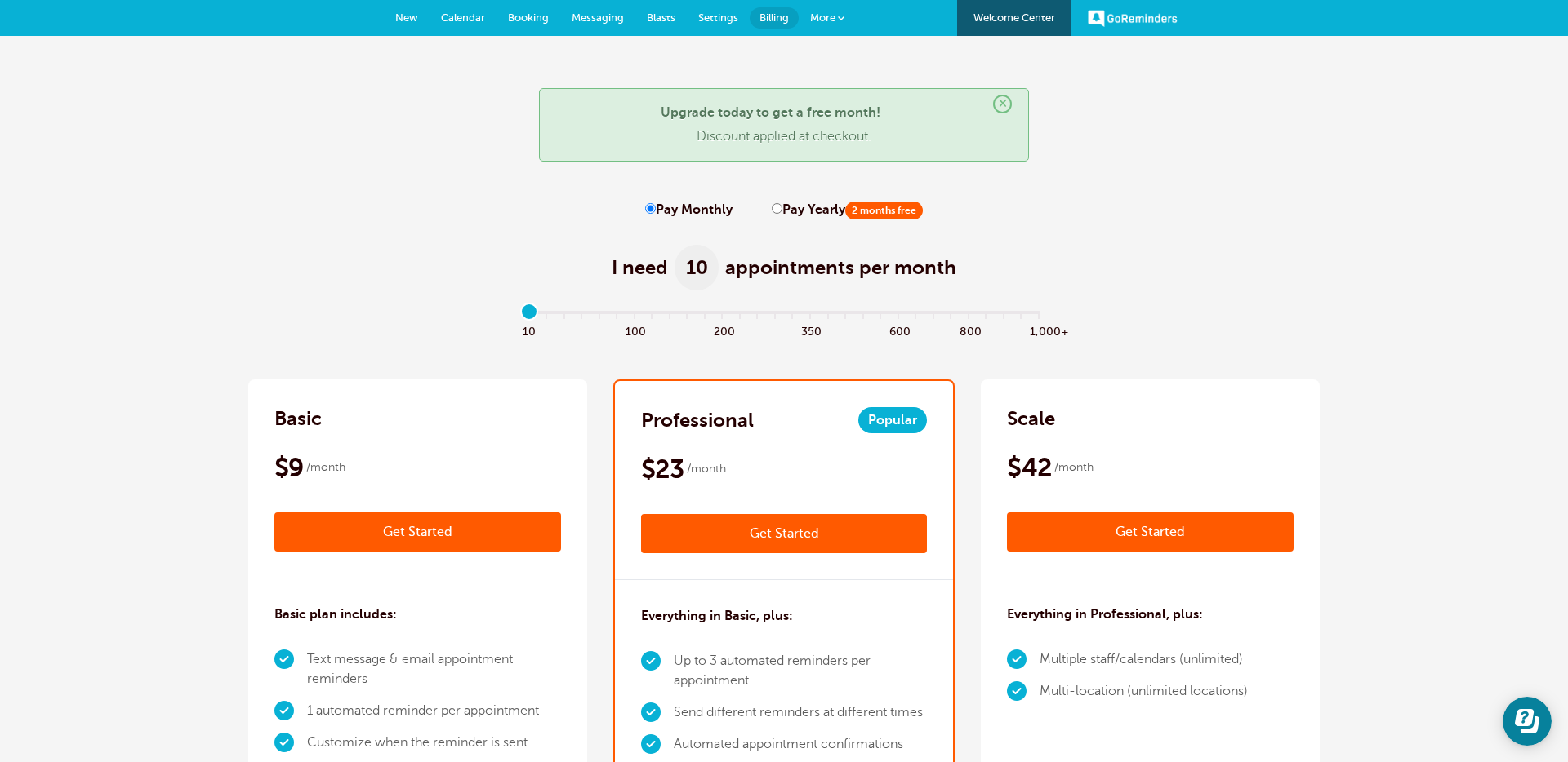
click at [1122, 536] on link "Get Started" at bounding box center [1150, 532] width 287 height 39
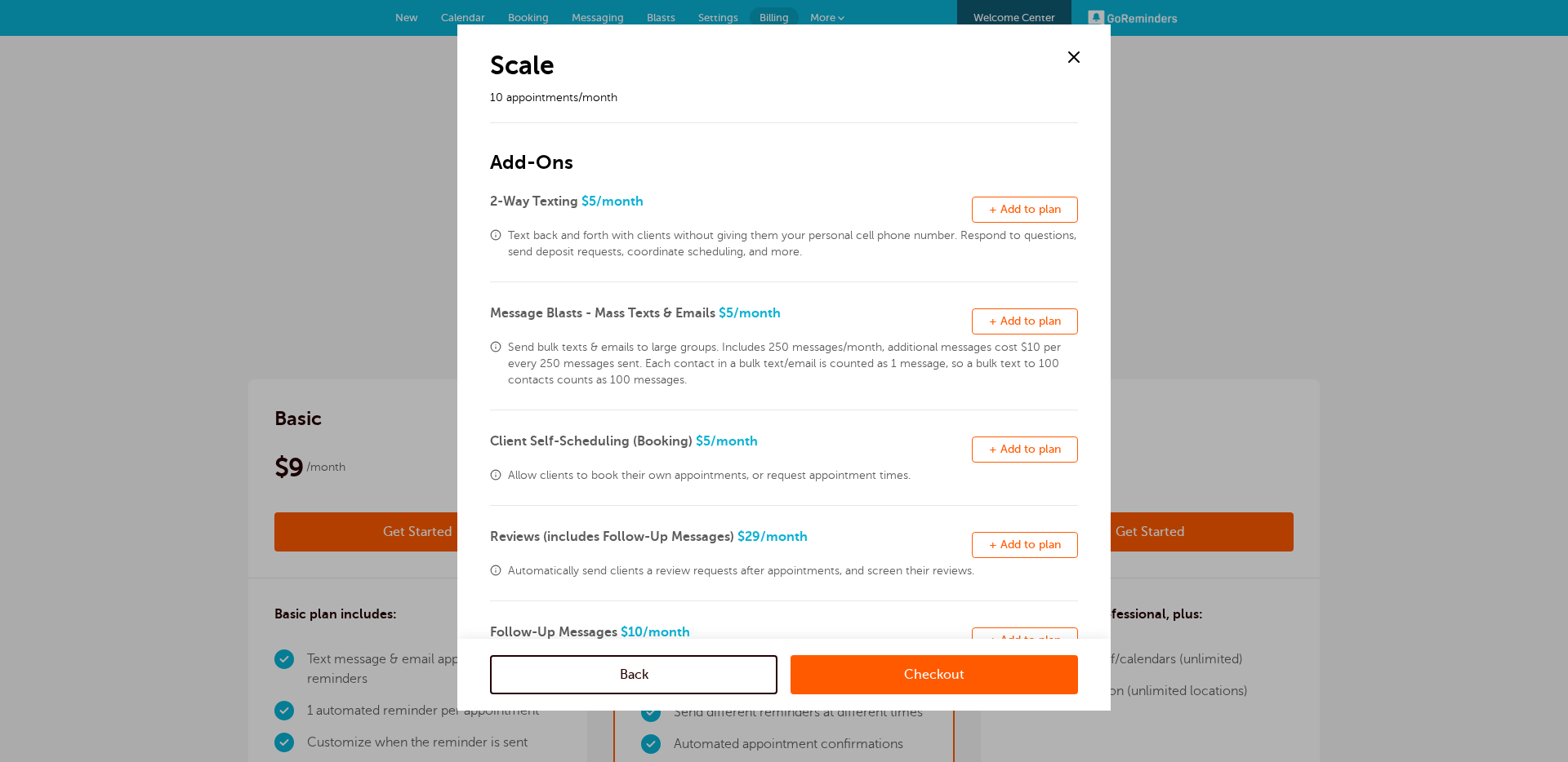
scroll to position [79, 0]
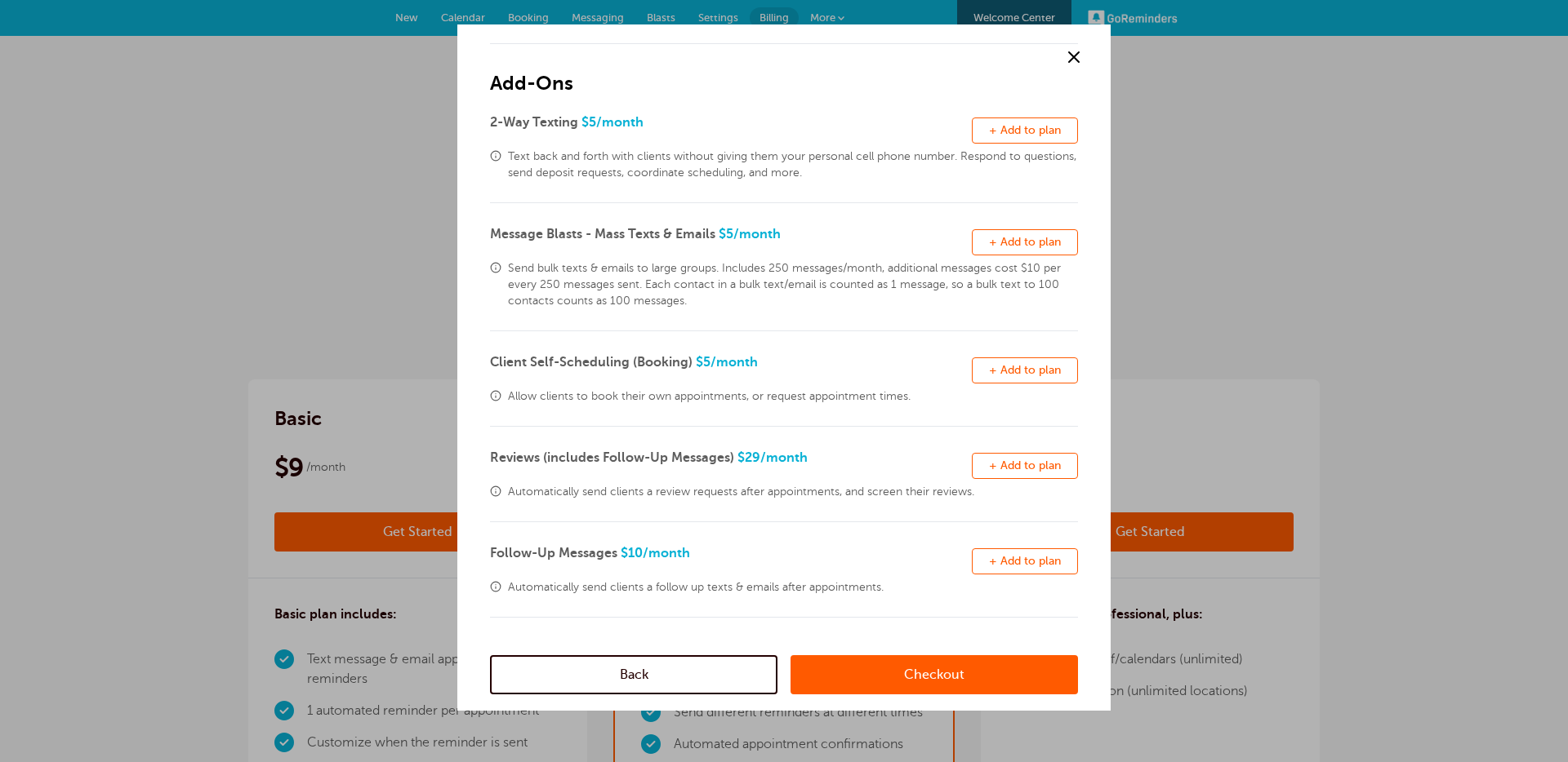
click at [928, 672] on link "Checkout" at bounding box center [933, 675] width 287 height 39
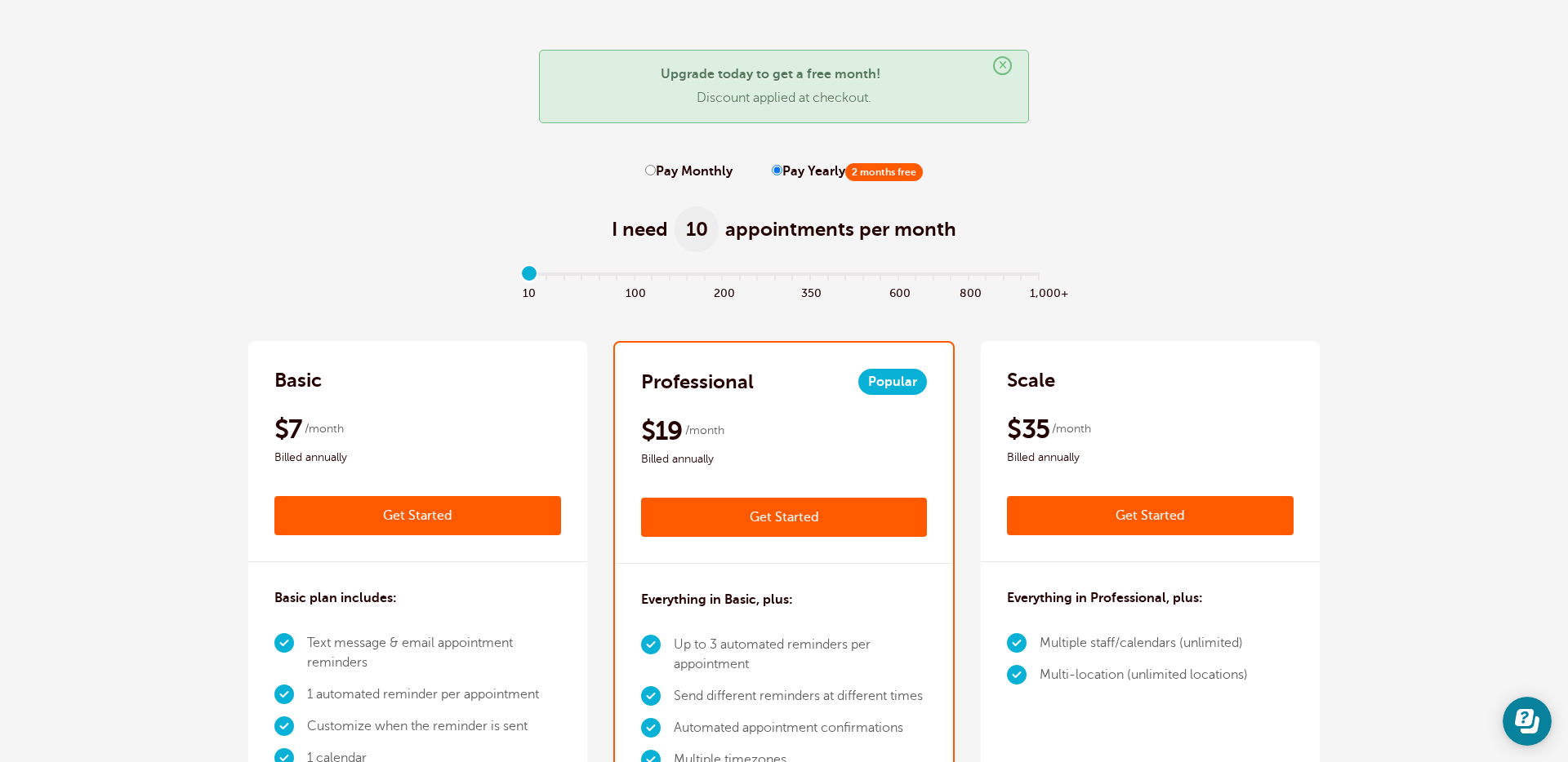
scroll to position [119, 0]
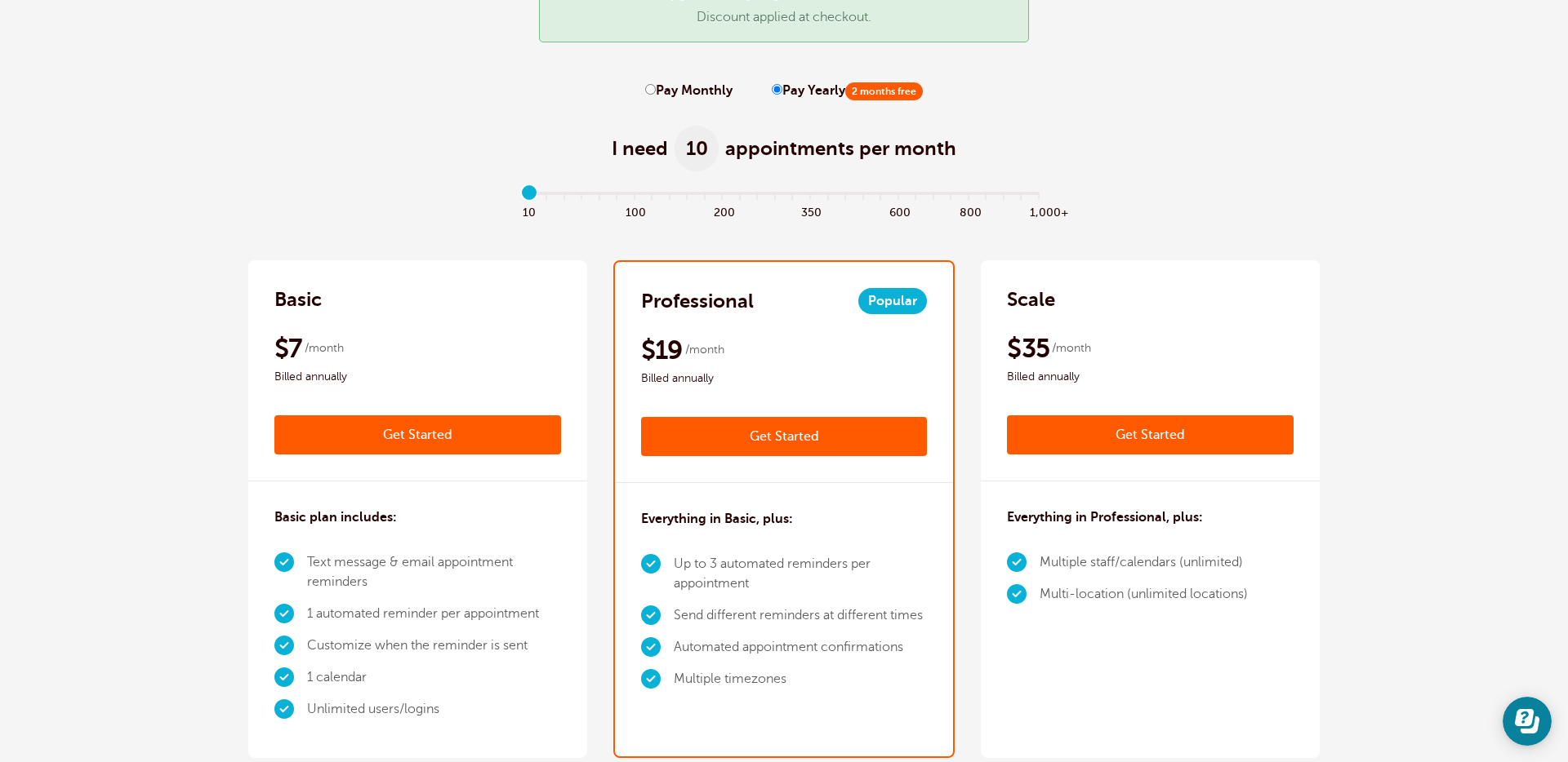
click at [702, 439] on link "Get Started" at bounding box center [784, 437] width 287 height 39
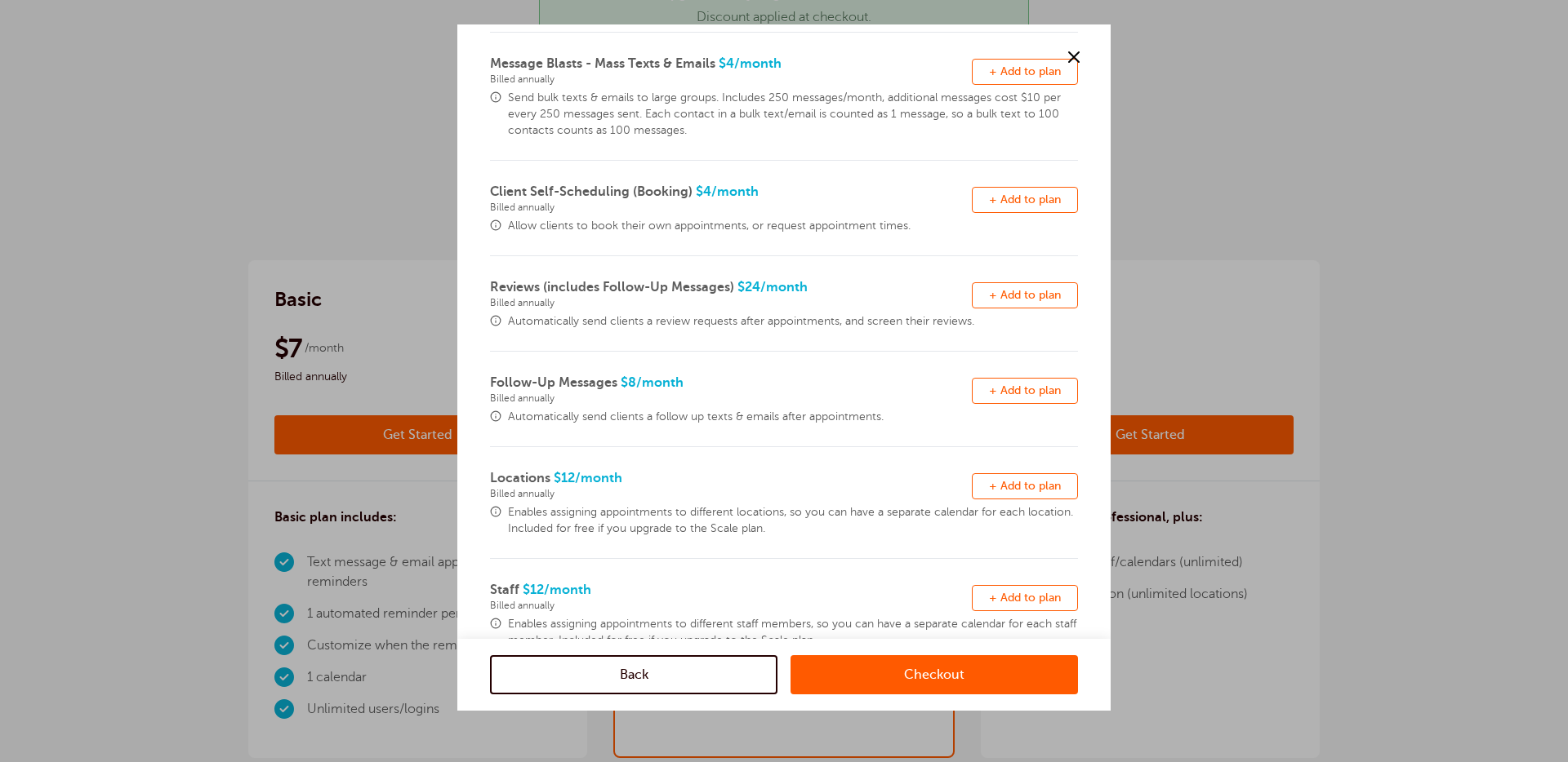
scroll to position [0, 0]
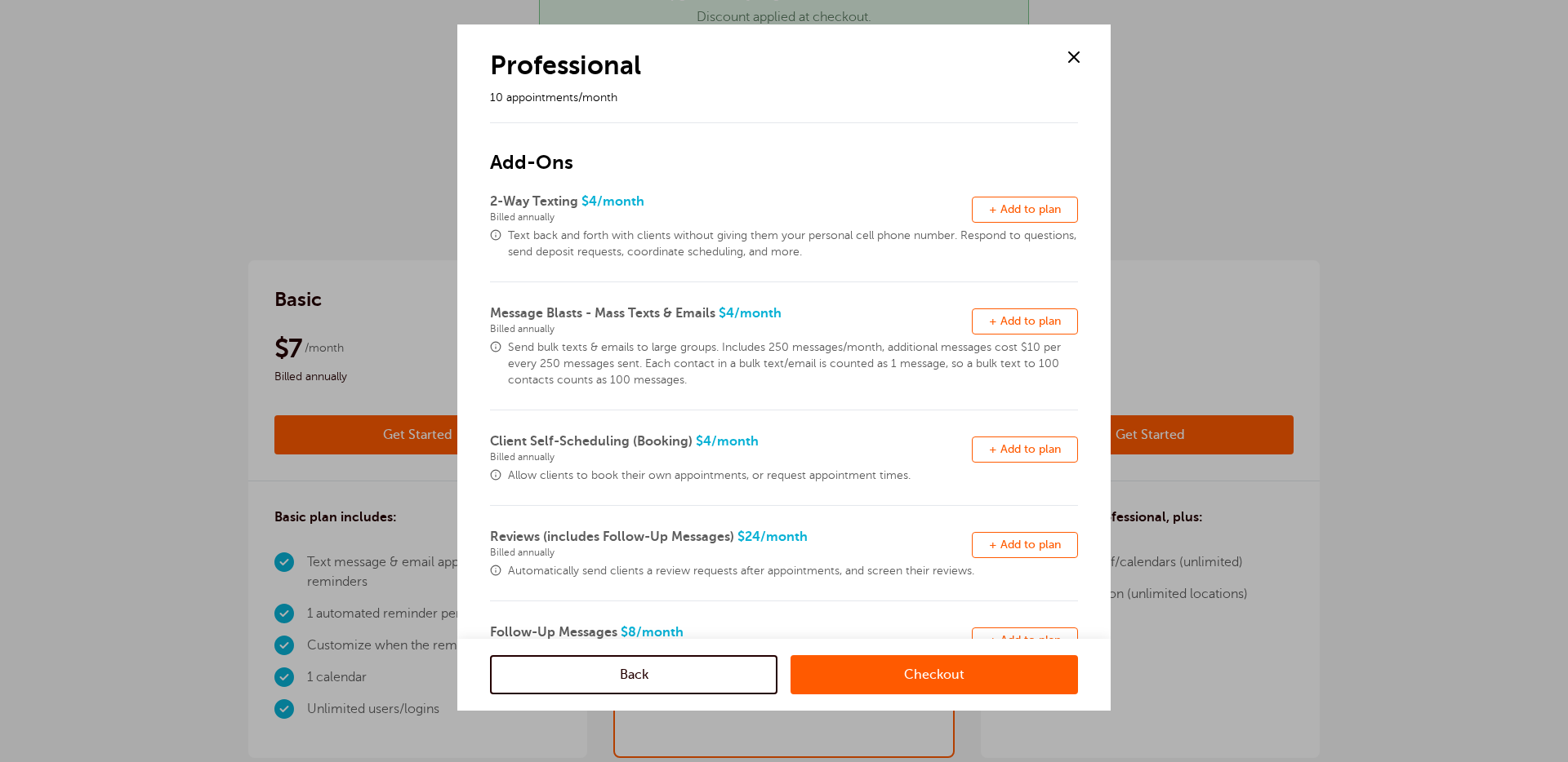
click at [1075, 52] on span at bounding box center [1073, 57] width 25 height 25
